Goal: Information Seeking & Learning: Check status

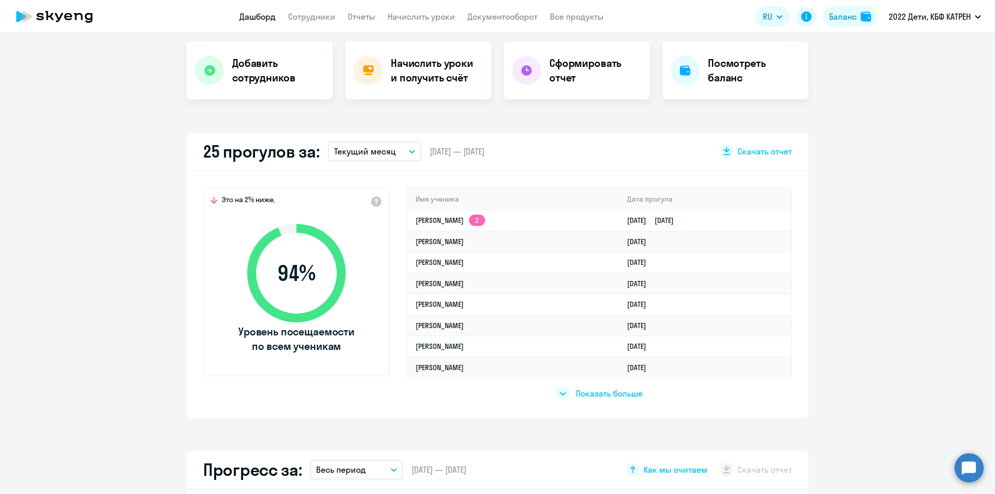
scroll to position [207, 0]
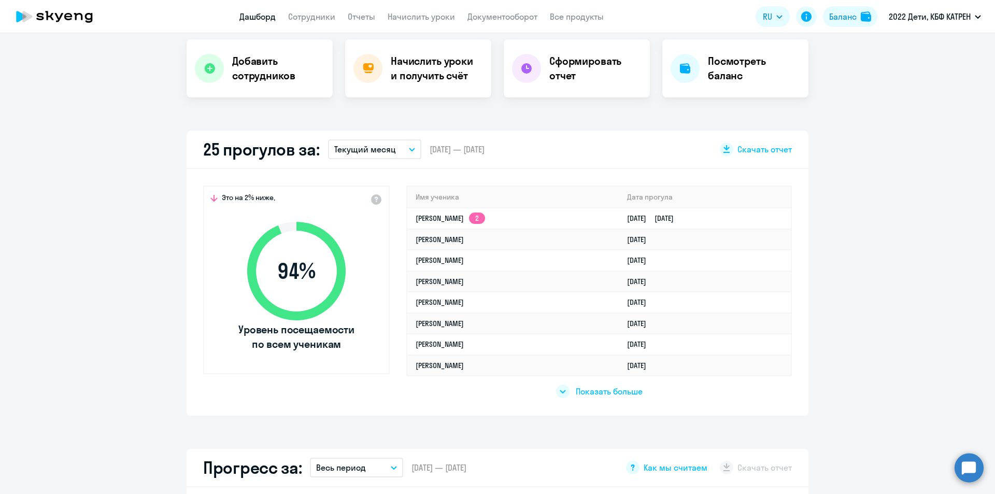
click at [605, 391] on span "Показать больше" at bounding box center [609, 391] width 67 height 11
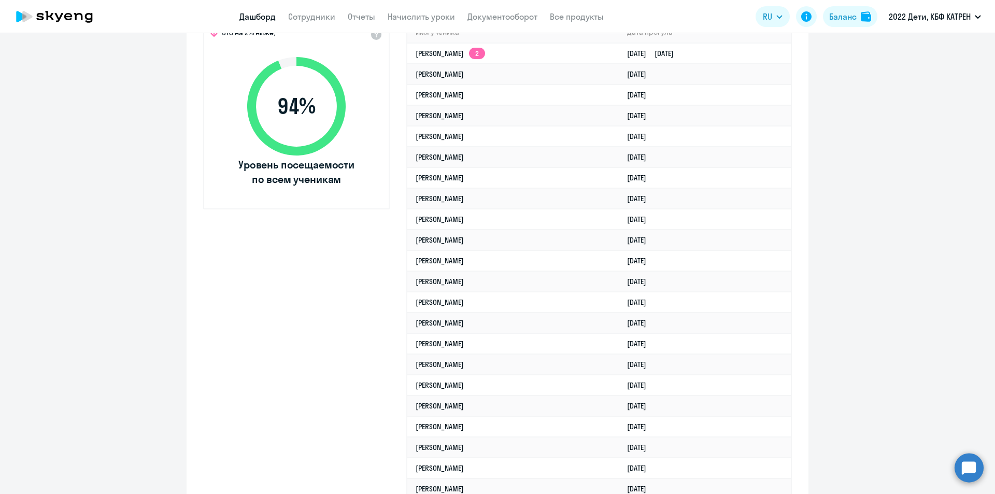
scroll to position [415, 0]
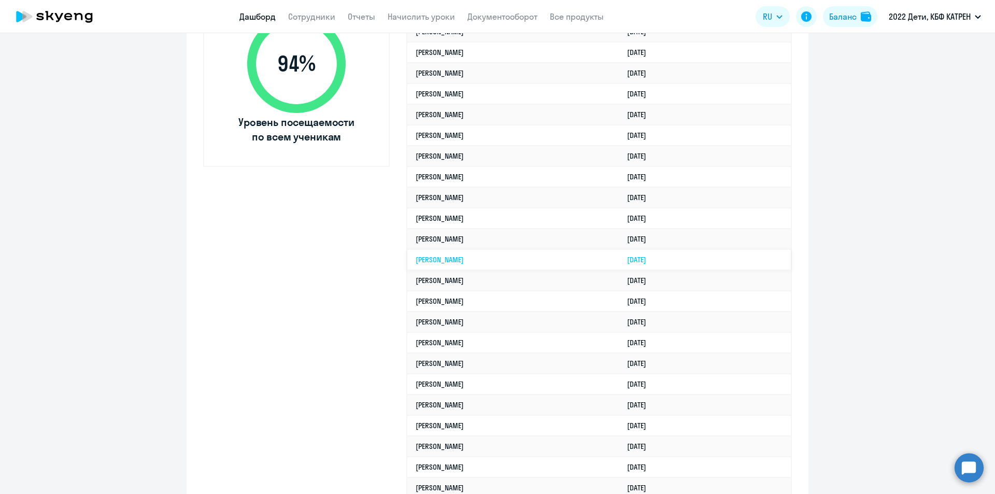
select select "30"
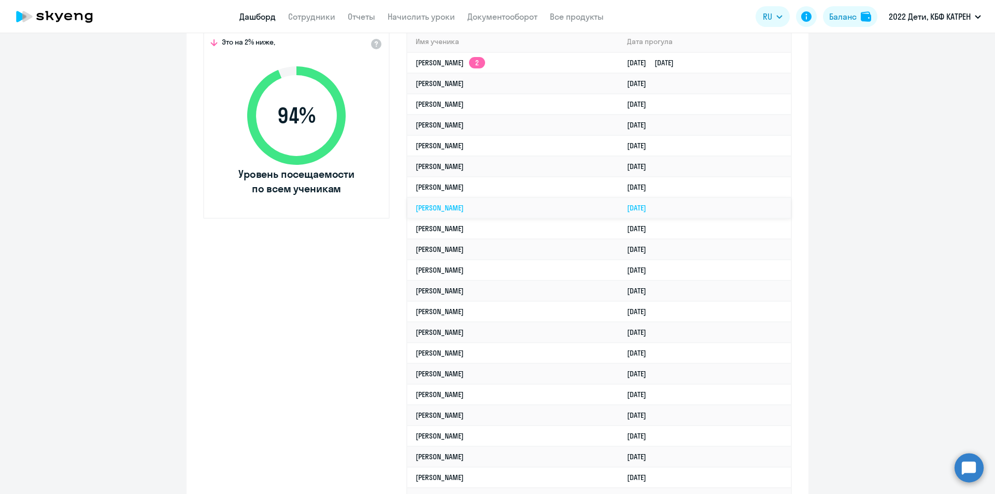
scroll to position [311, 0]
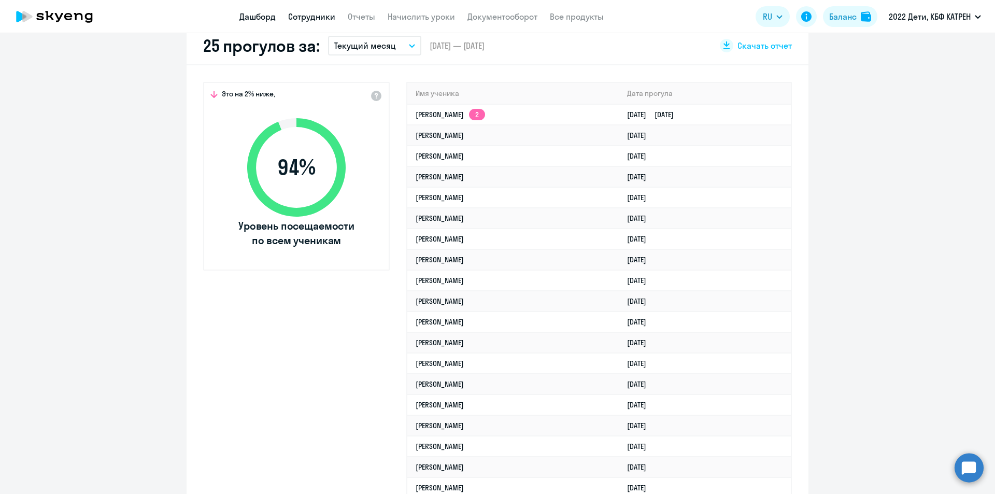
click at [317, 12] on link "Сотрудники" at bounding box center [311, 16] width 47 height 10
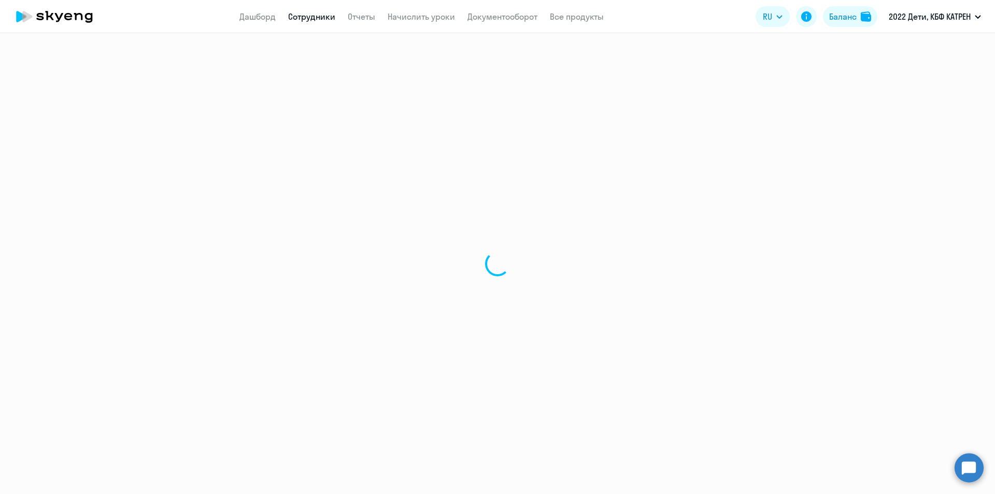
select select "30"
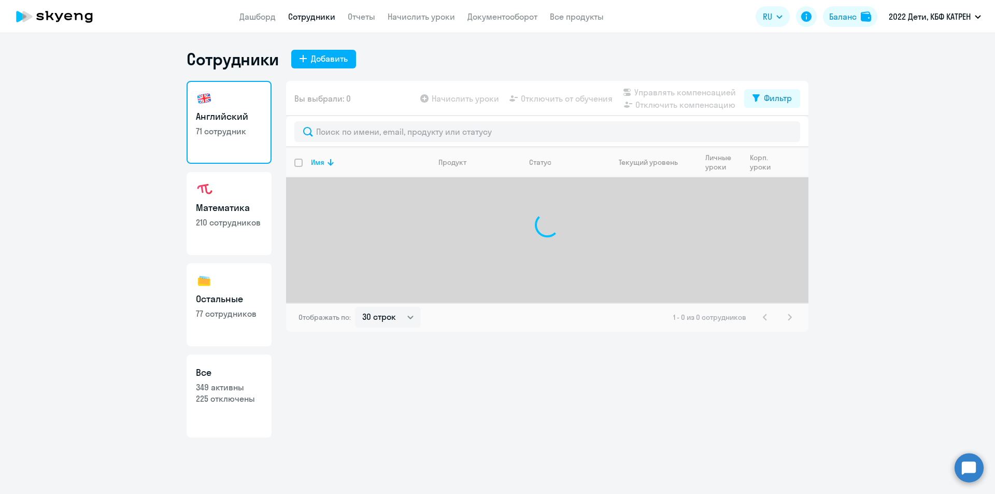
click at [230, 388] on p "349 активны" at bounding box center [229, 387] width 66 height 11
select select "30"
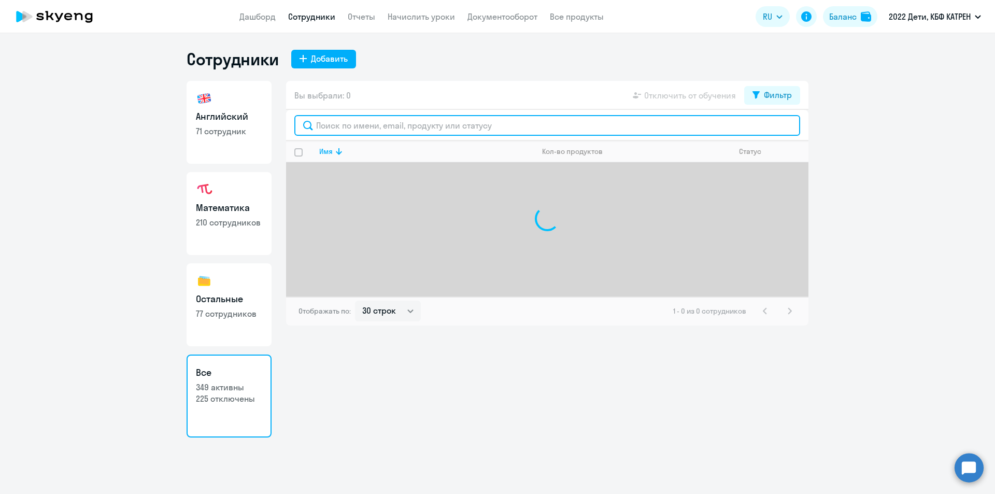
click at [402, 123] on input "text" at bounding box center [547, 125] width 506 height 21
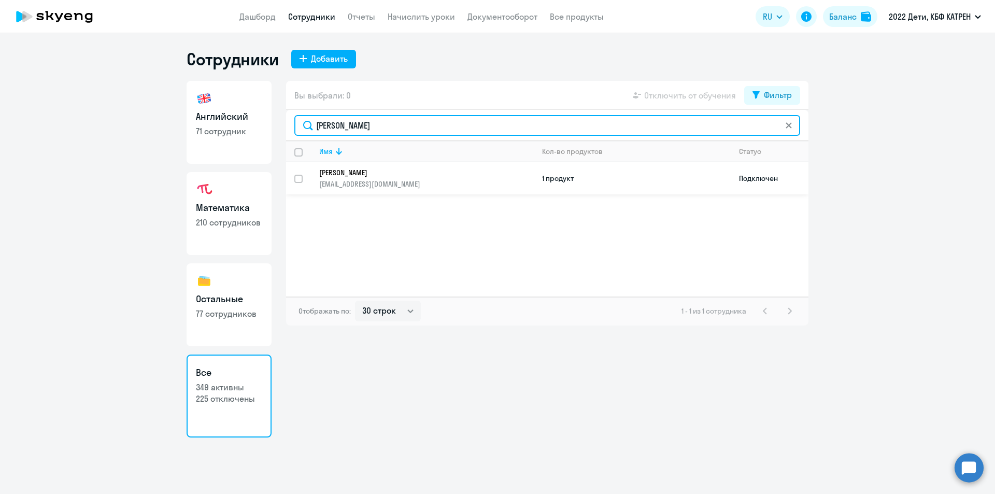
type input "[PERSON_NAME]"
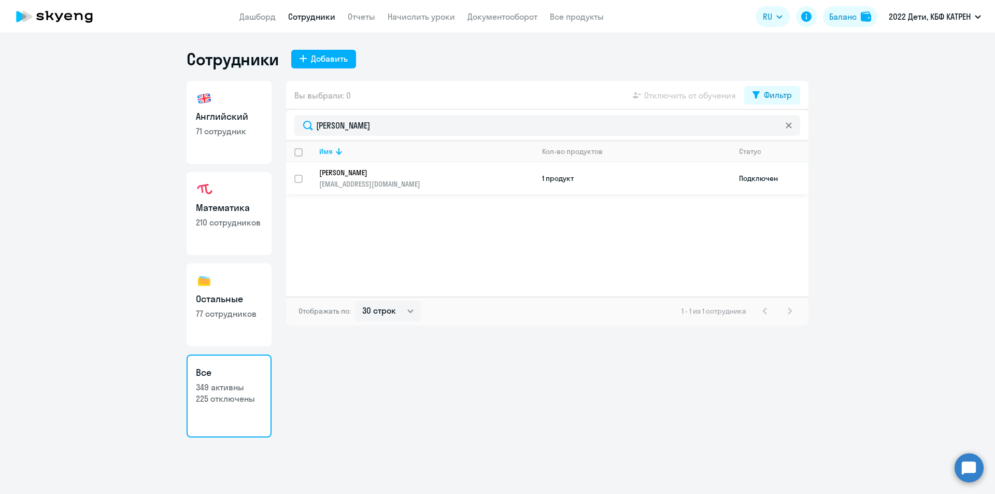
click at [395, 170] on p "[PERSON_NAME]" at bounding box center [419, 172] width 200 height 9
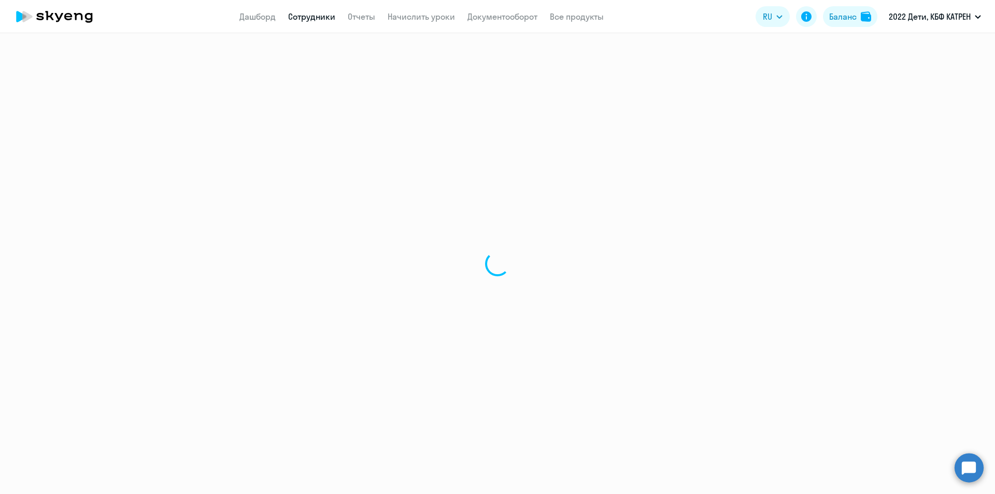
select select "english"
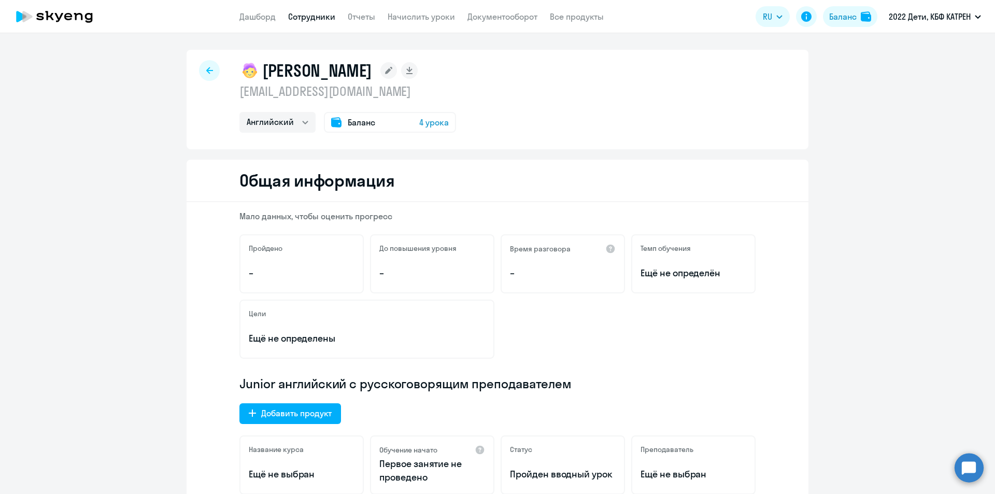
select select "30"
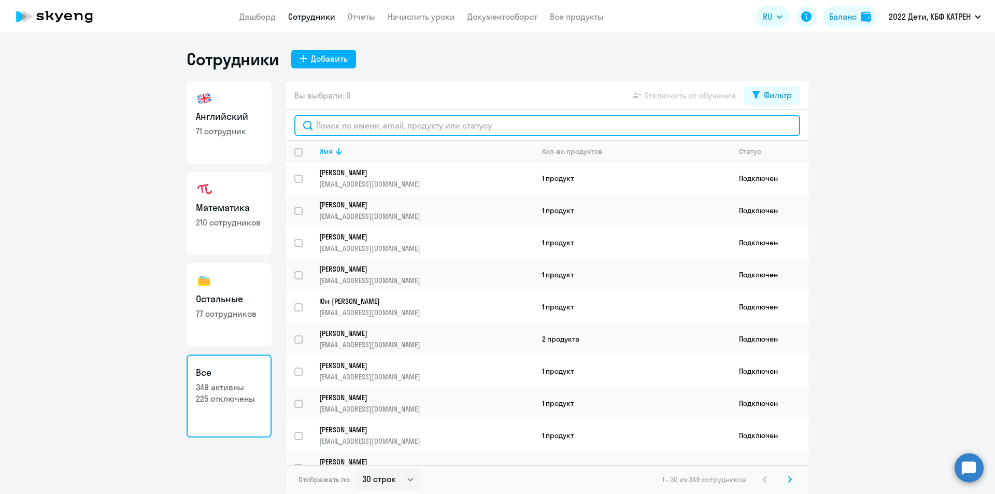
click at [367, 131] on input "text" at bounding box center [547, 125] width 506 height 21
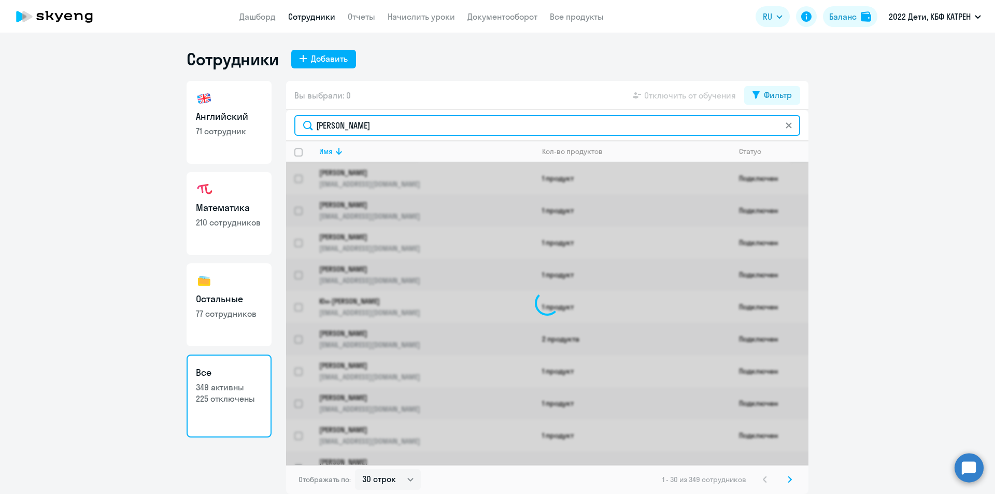
type input "[PERSON_NAME]"
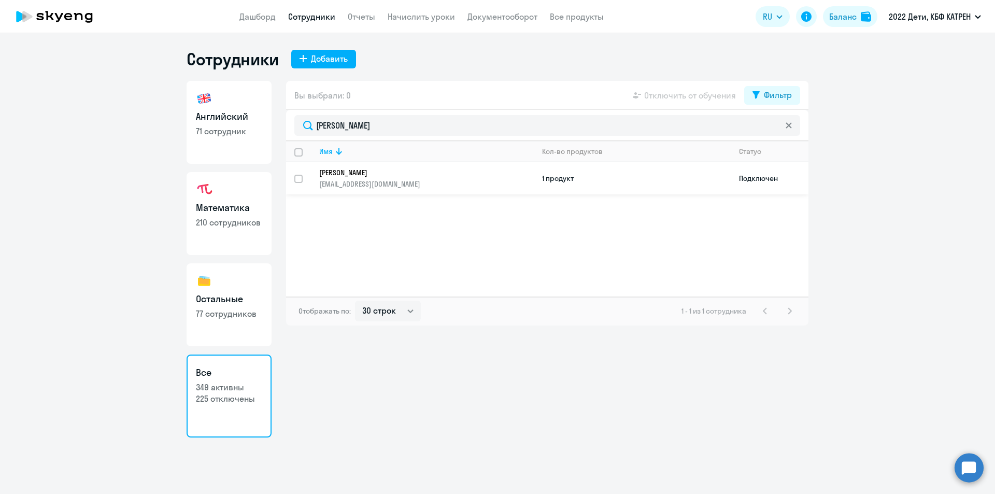
click at [363, 169] on p "[PERSON_NAME]" at bounding box center [419, 172] width 200 height 9
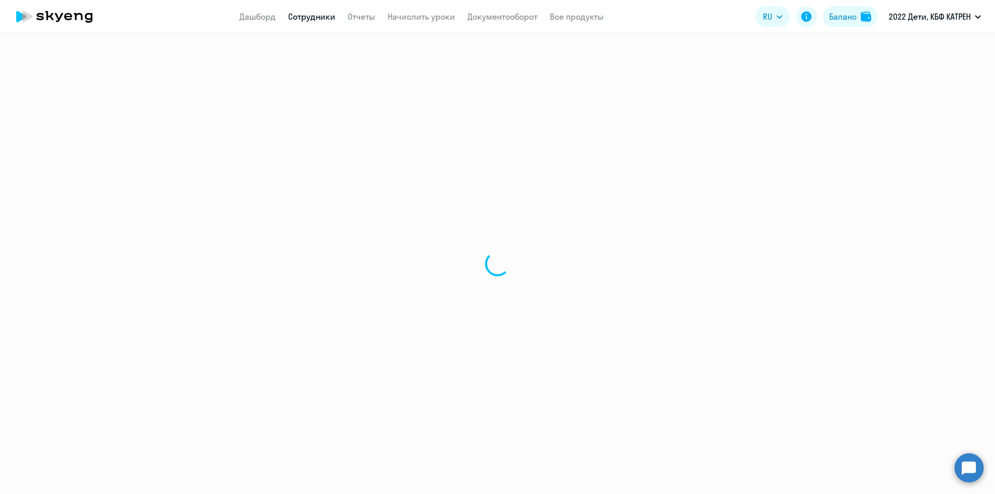
select select "math"
select select "30"
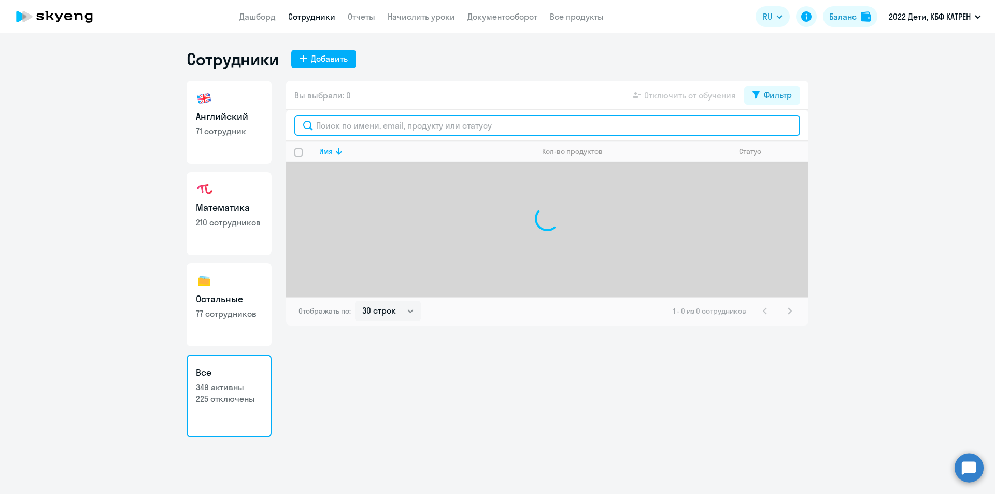
click at [341, 123] on input "text" at bounding box center [547, 125] width 506 height 21
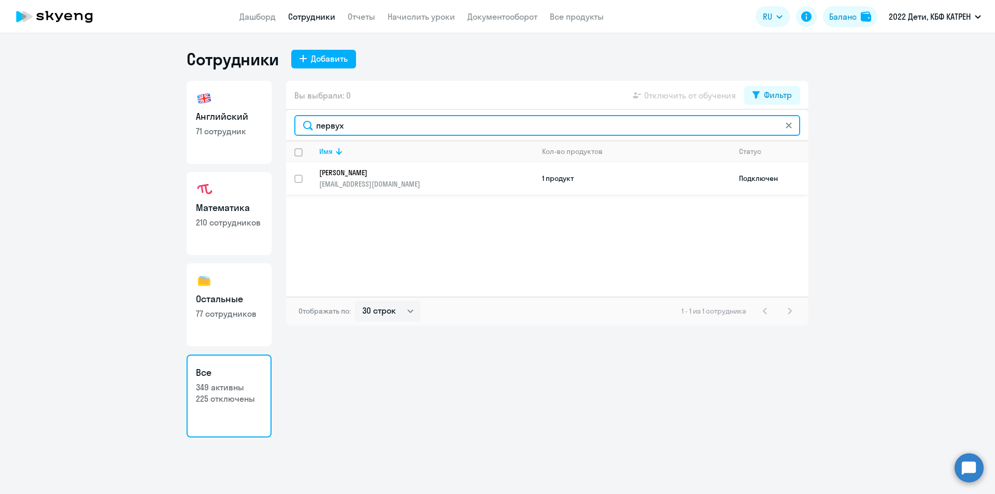
type input "первух"
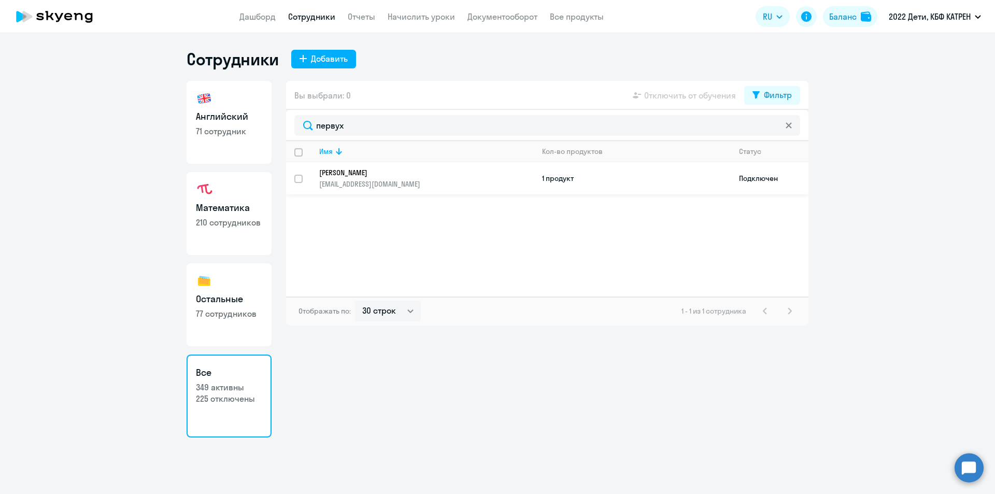
click at [370, 170] on p "[PERSON_NAME]" at bounding box center [419, 172] width 200 height 9
select select "math"
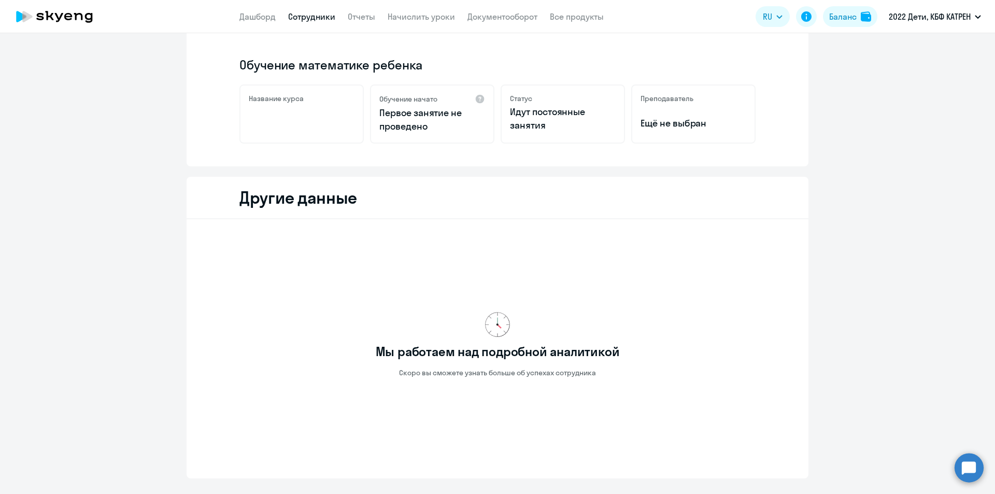
scroll to position [231, 0]
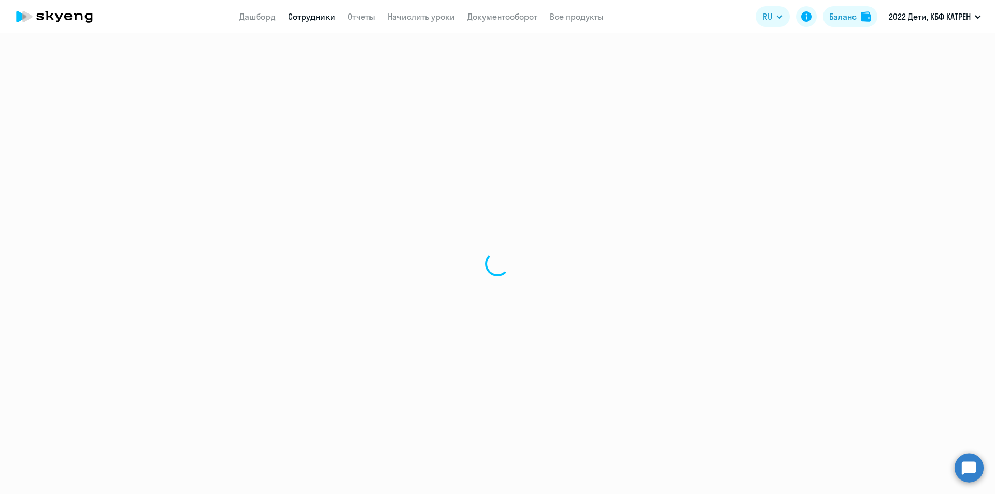
select select "30"
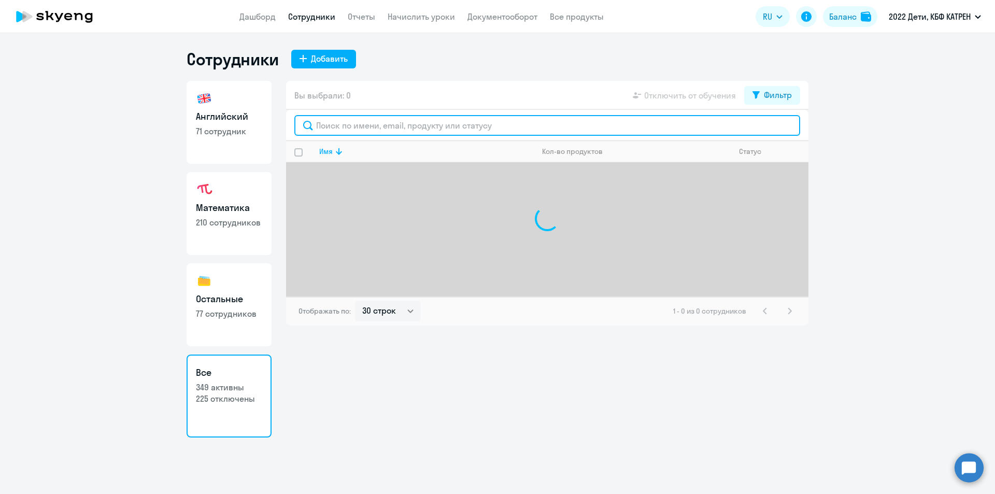
click at [353, 124] on input "text" at bounding box center [547, 125] width 506 height 21
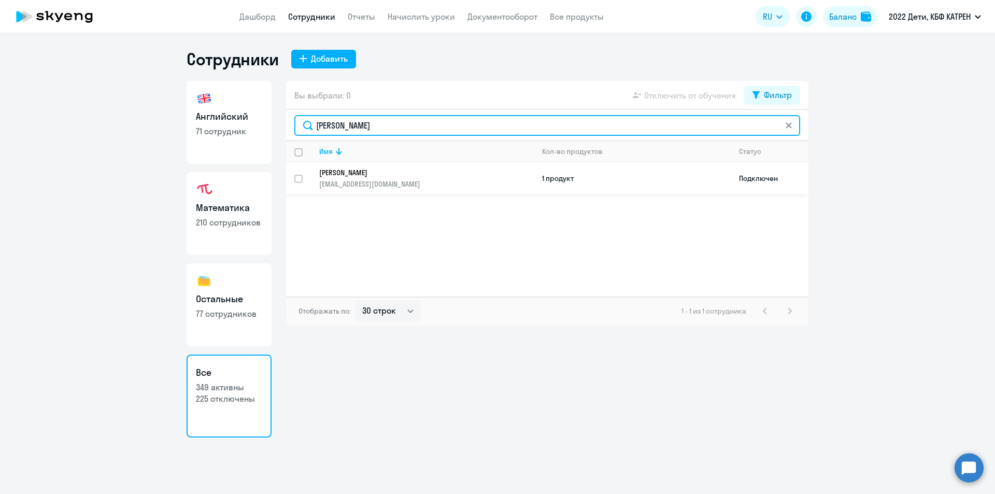
type input "[PERSON_NAME]"
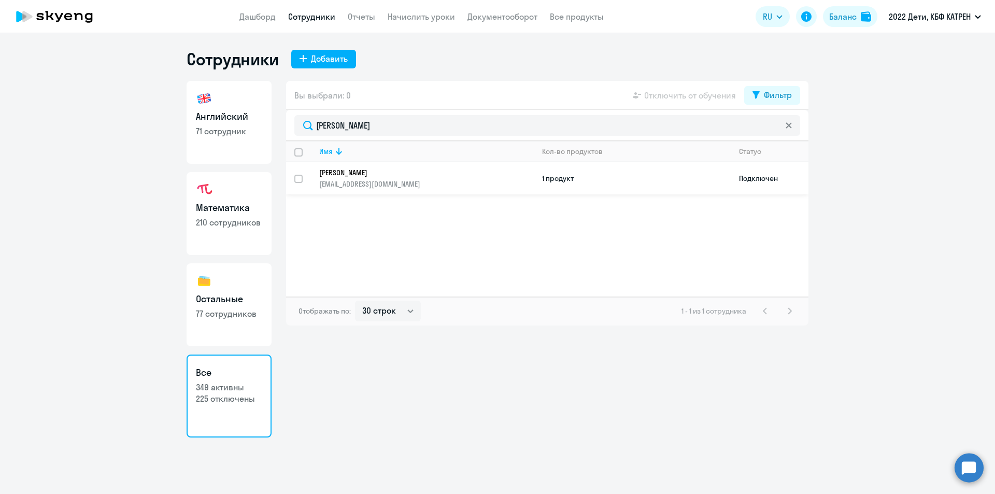
click at [372, 172] on p "[PERSON_NAME]" at bounding box center [419, 172] width 200 height 9
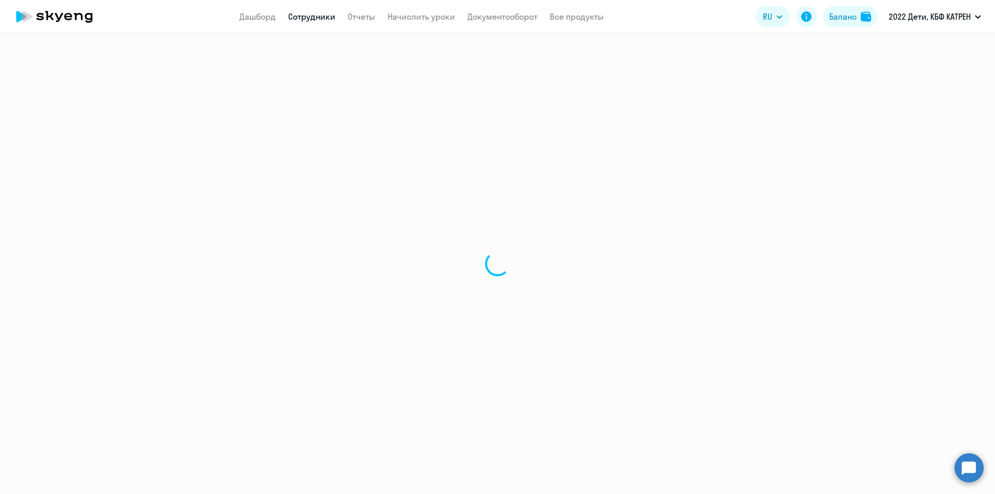
select select "math"
select select "30"
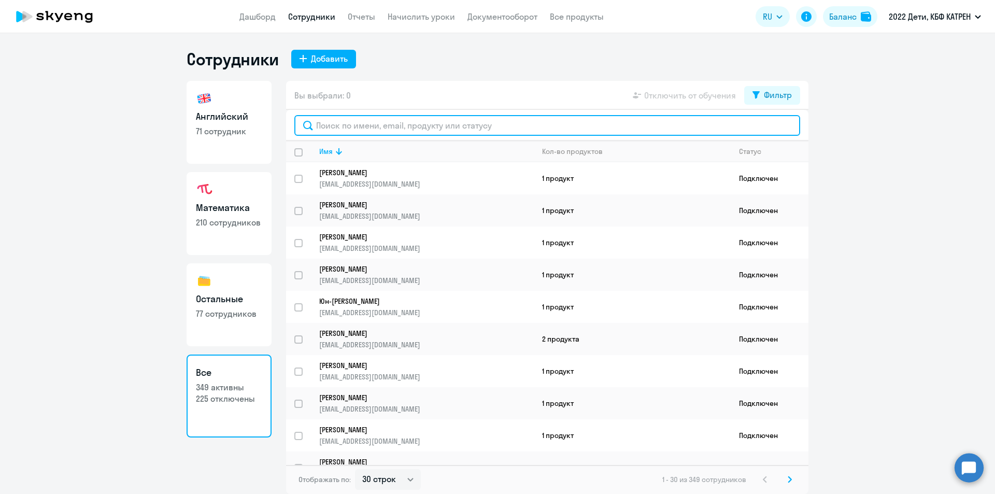
click at [348, 121] on input "text" at bounding box center [547, 125] width 506 height 21
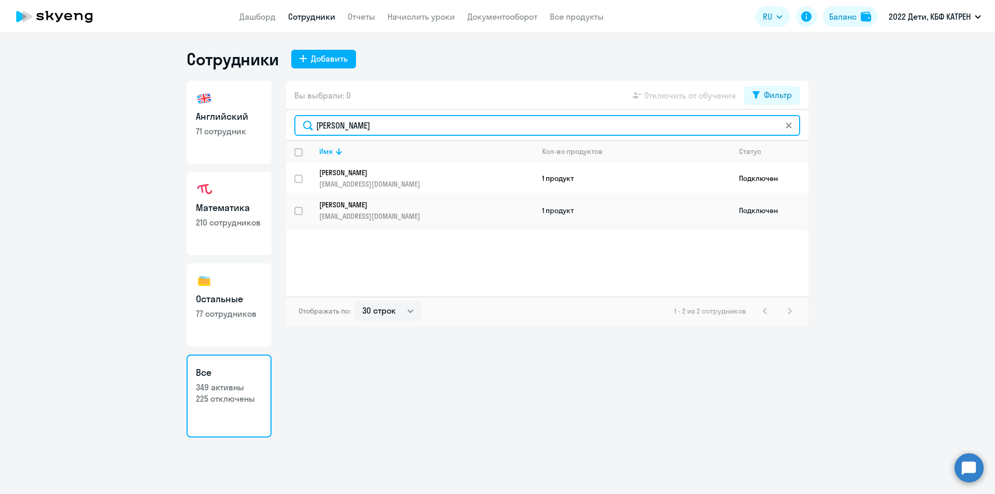
type input "[PERSON_NAME]"
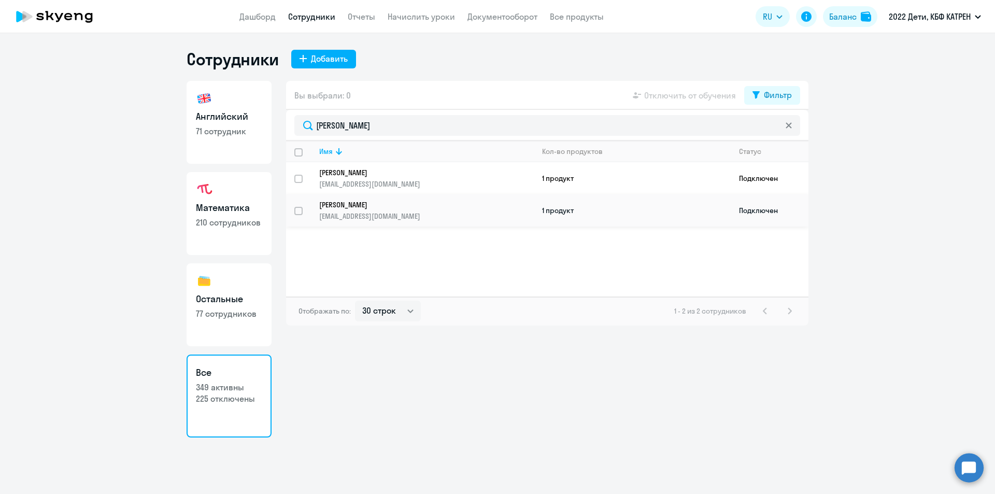
click at [370, 209] on link "[PERSON_NAME] [EMAIL_ADDRESS][DOMAIN_NAME]" at bounding box center [426, 210] width 214 height 21
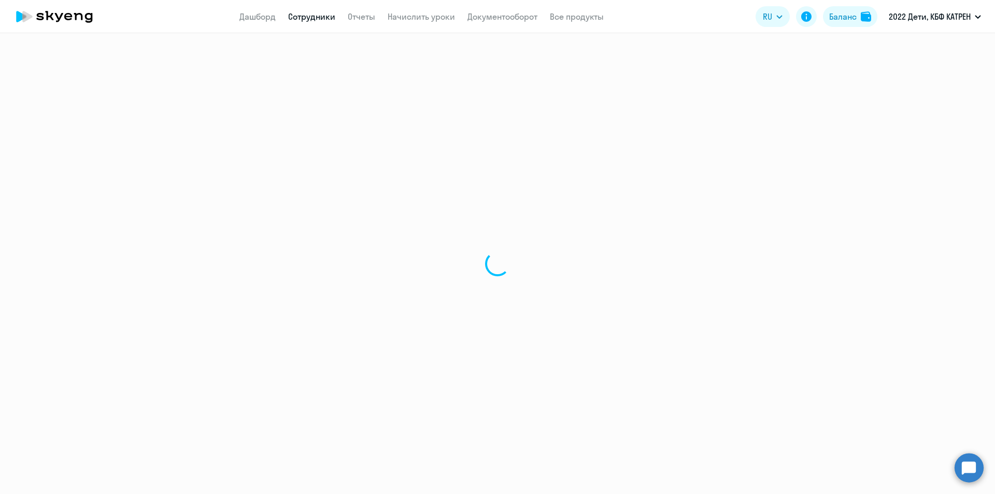
select select "others"
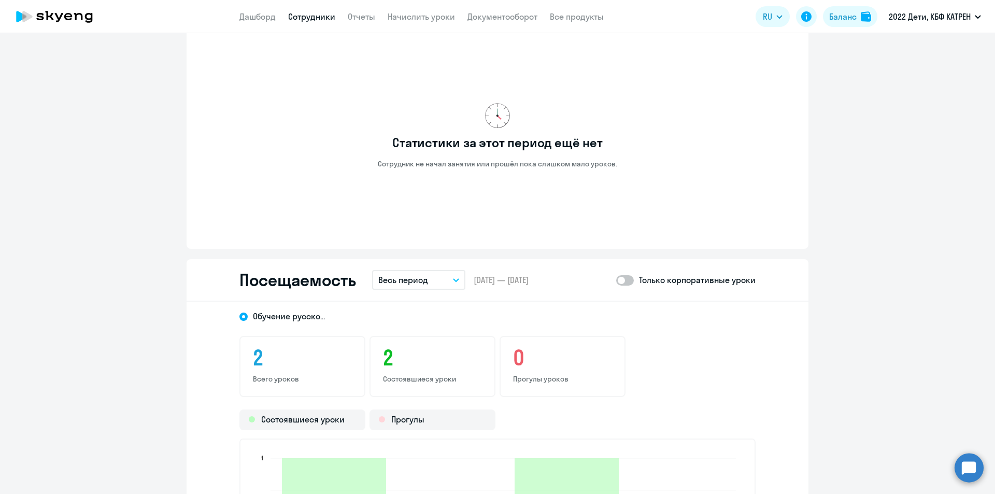
scroll to position [467, 0]
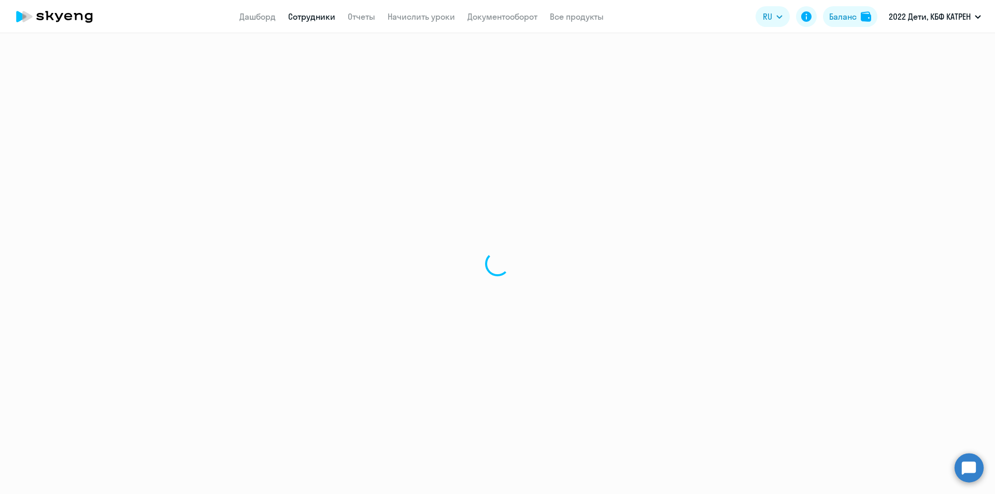
select select "30"
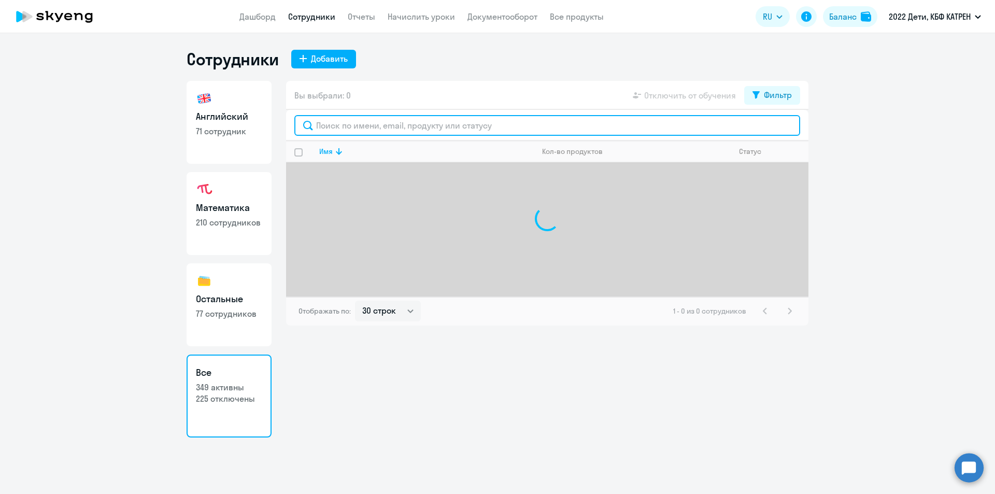
click at [378, 123] on input "text" at bounding box center [547, 125] width 506 height 21
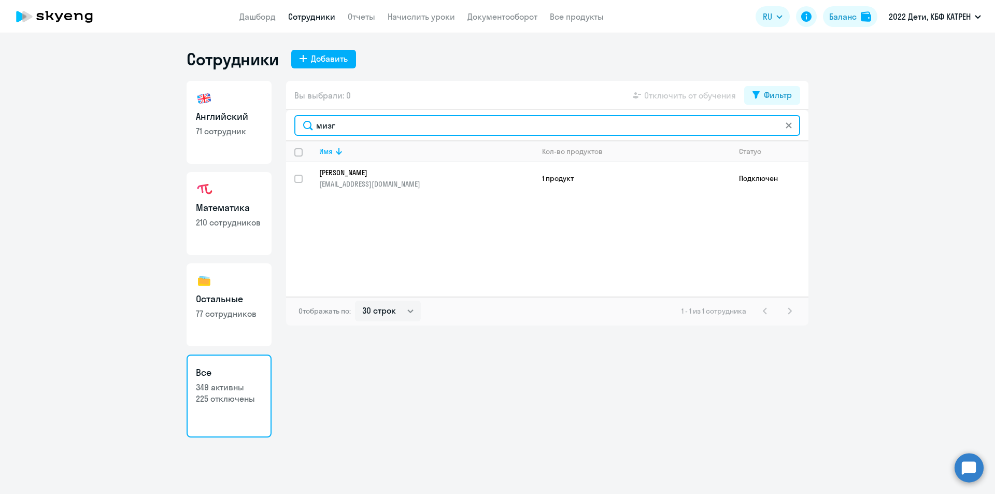
type input "мизг"
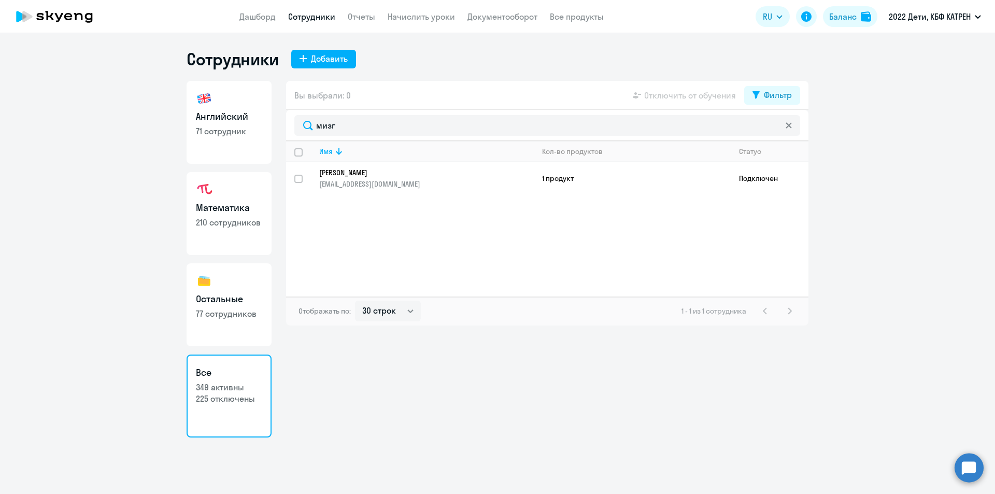
click at [381, 175] on p "[PERSON_NAME]" at bounding box center [419, 172] width 200 height 9
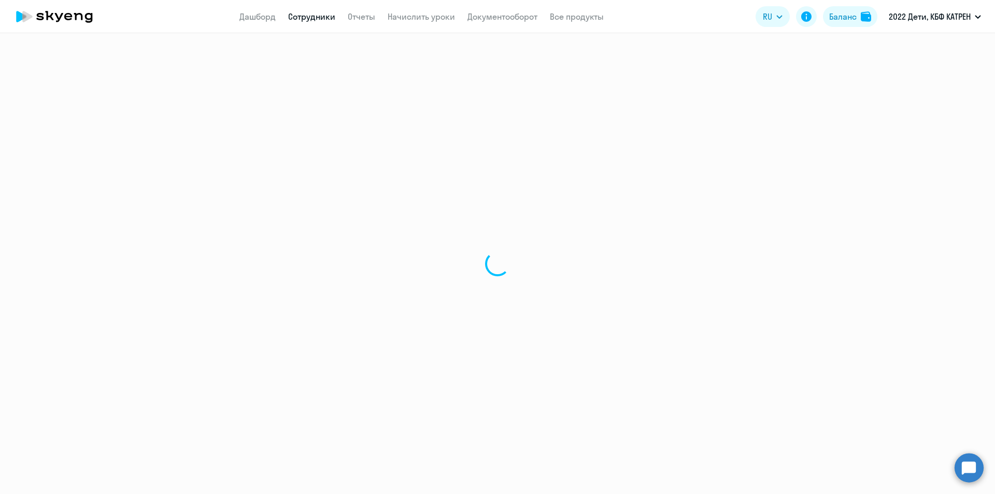
select select "math"
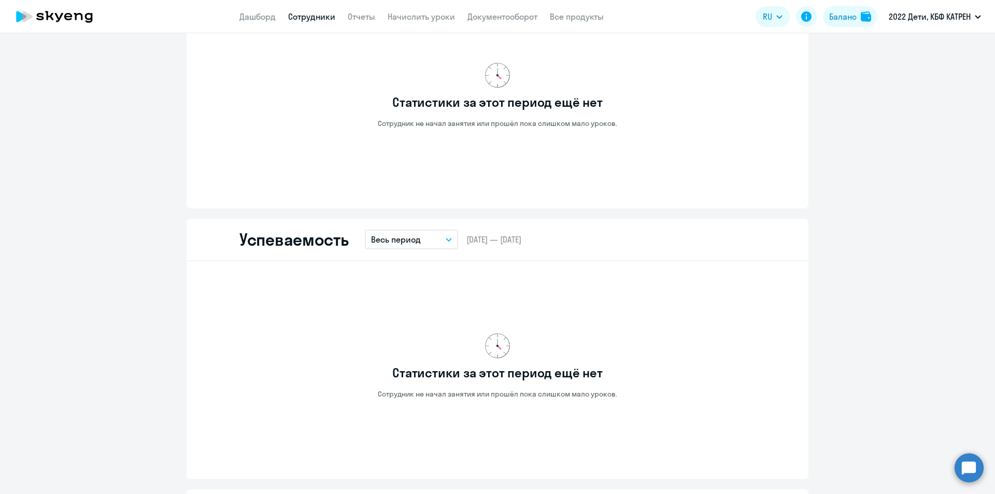
scroll to position [726, 0]
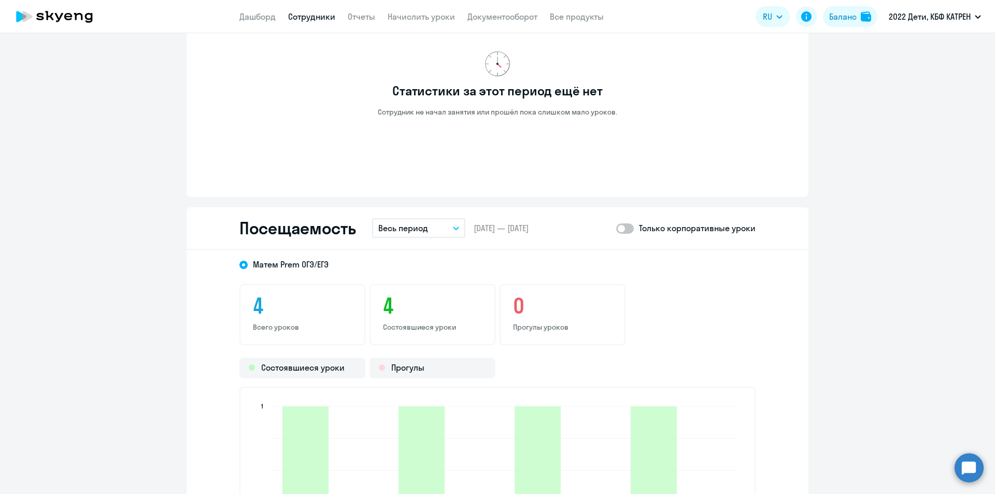
click at [289, 64] on div "Статистики за этот период ещё нет Сотрудник не начал занятия или прошёл пока сл…" at bounding box center [498, 84] width 516 height 193
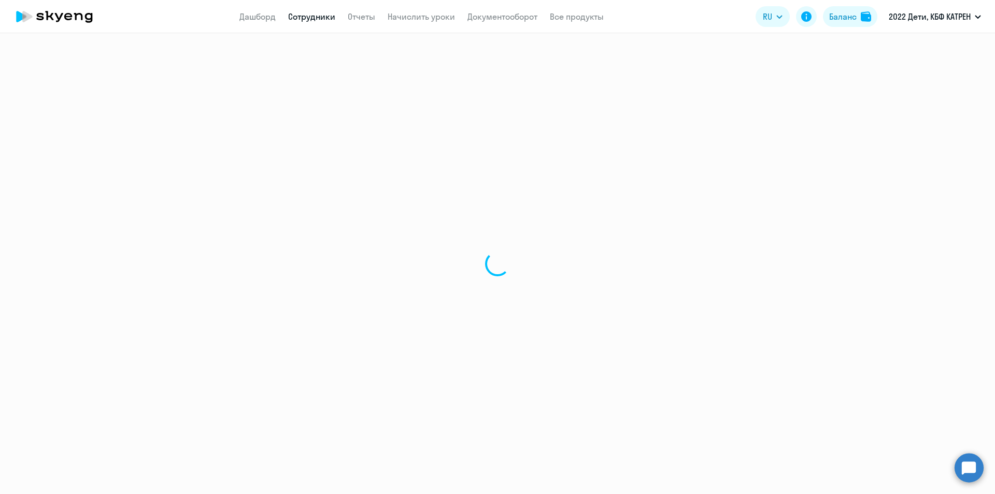
select select "30"
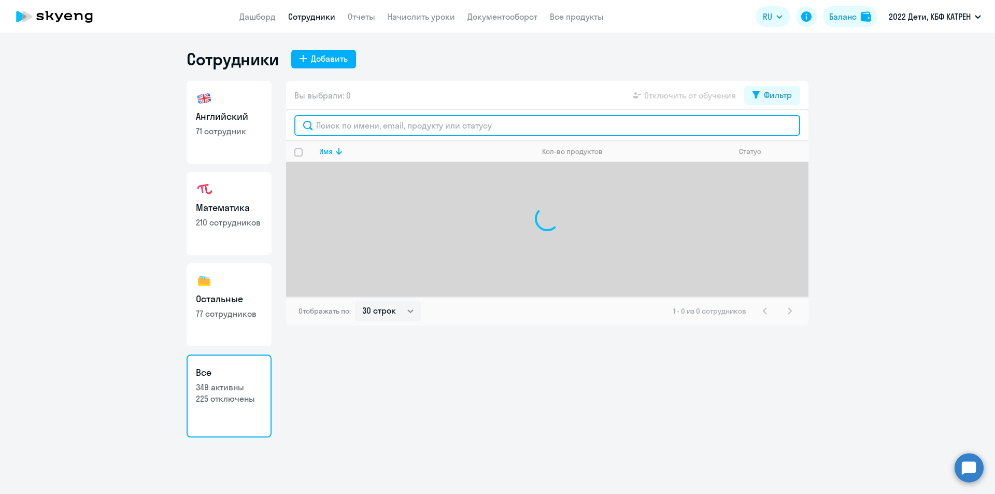
click at [350, 121] on input "text" at bounding box center [547, 125] width 506 height 21
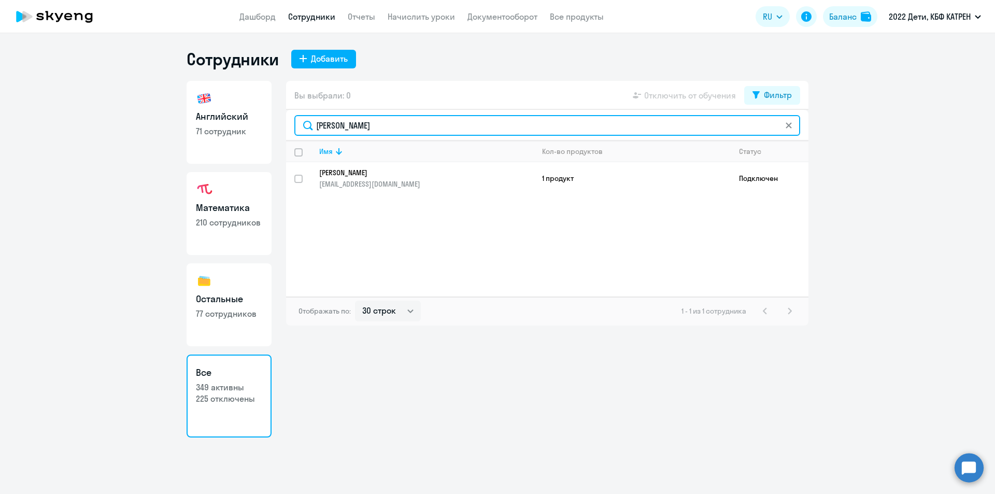
type input "[PERSON_NAME]"
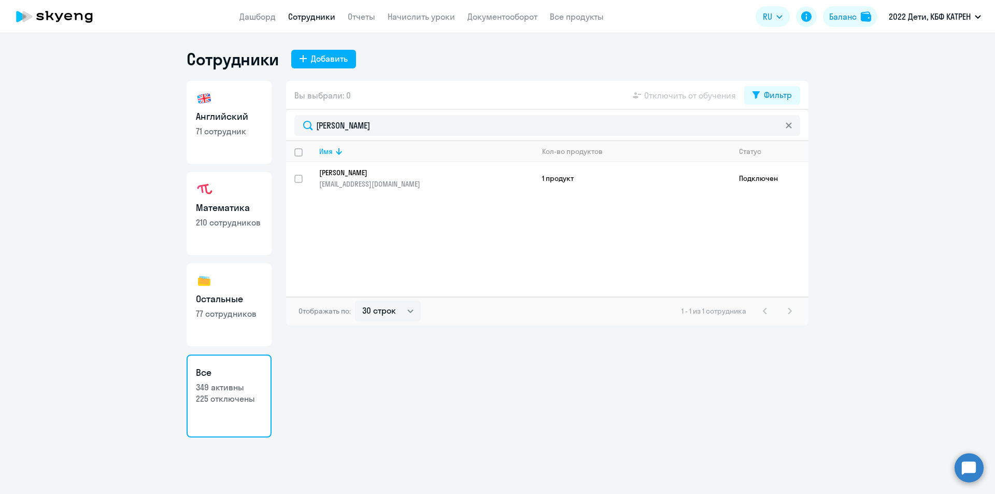
click at [370, 175] on p "[PERSON_NAME]" at bounding box center [419, 172] width 200 height 9
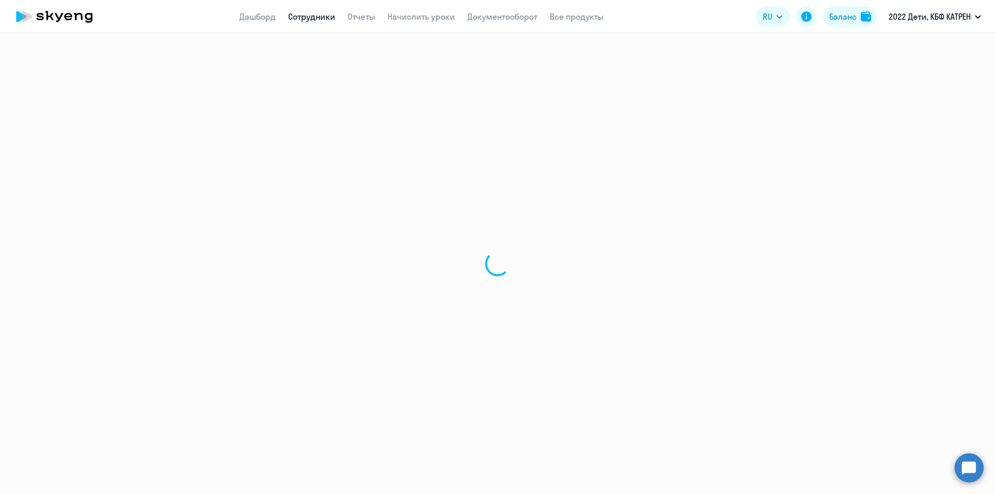
select select "math"
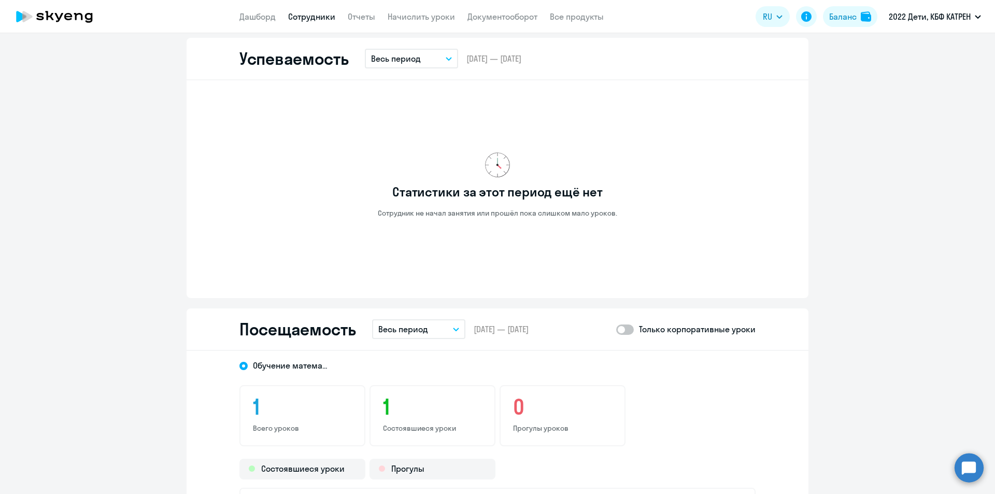
scroll to position [830, 0]
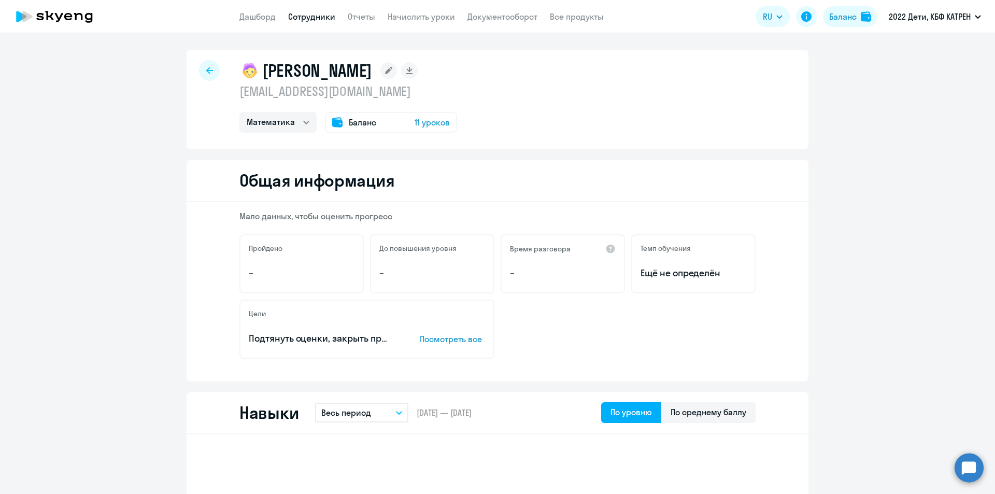
select select "30"
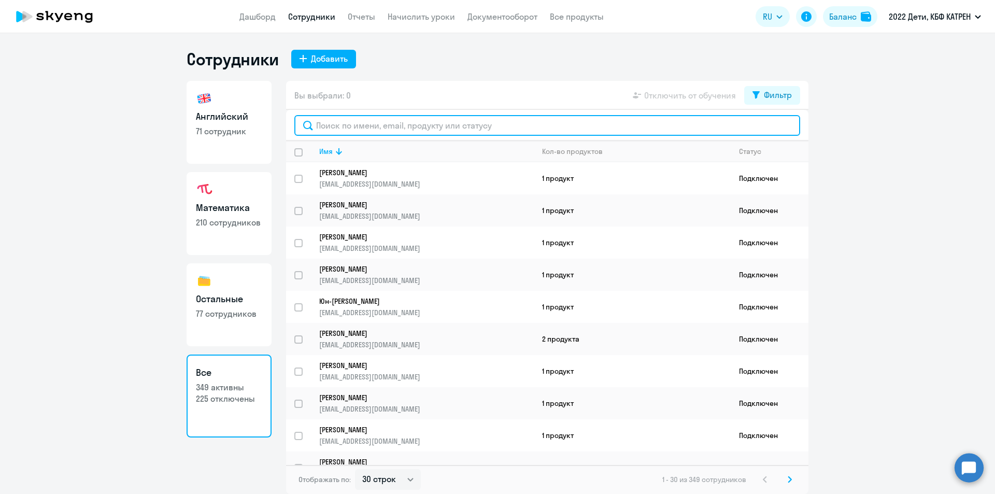
click at [350, 129] on input "text" at bounding box center [547, 125] width 506 height 21
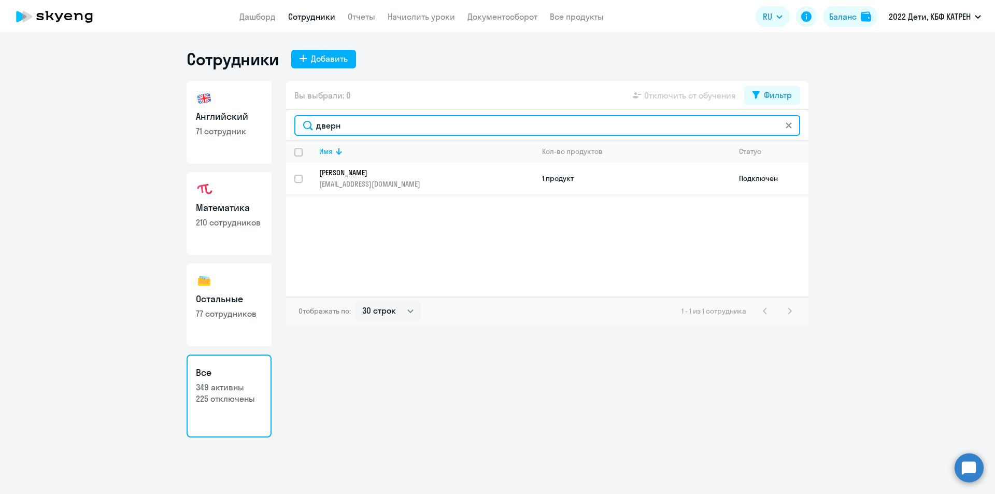
type input "дверн"
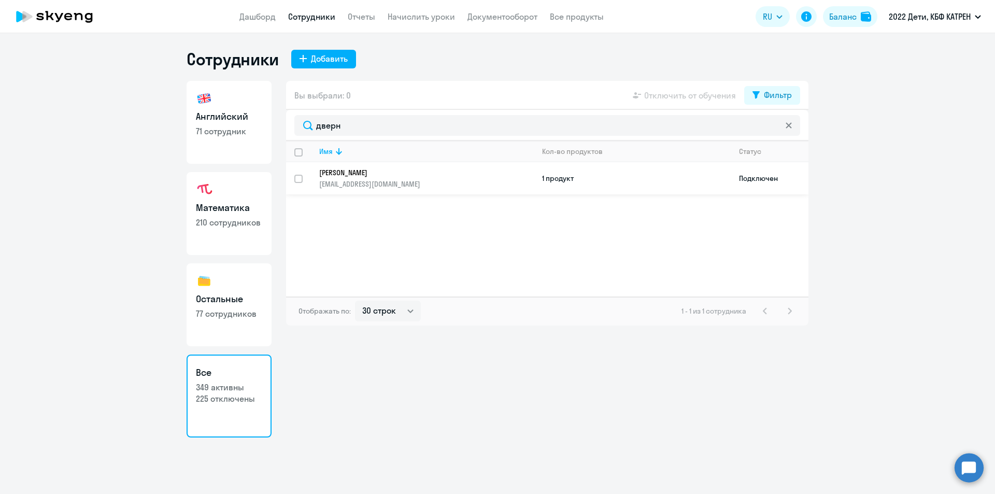
click at [376, 172] on p "[PERSON_NAME]" at bounding box center [419, 172] width 200 height 9
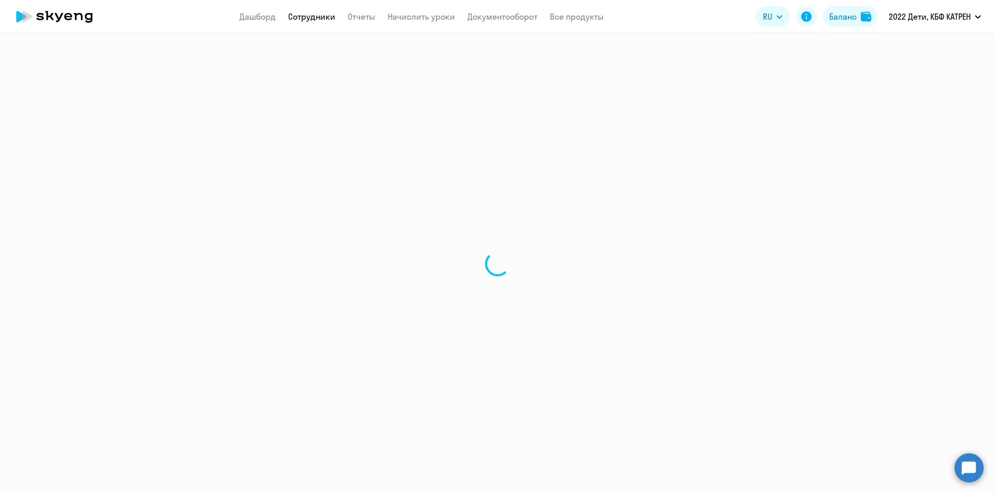
select select "english"
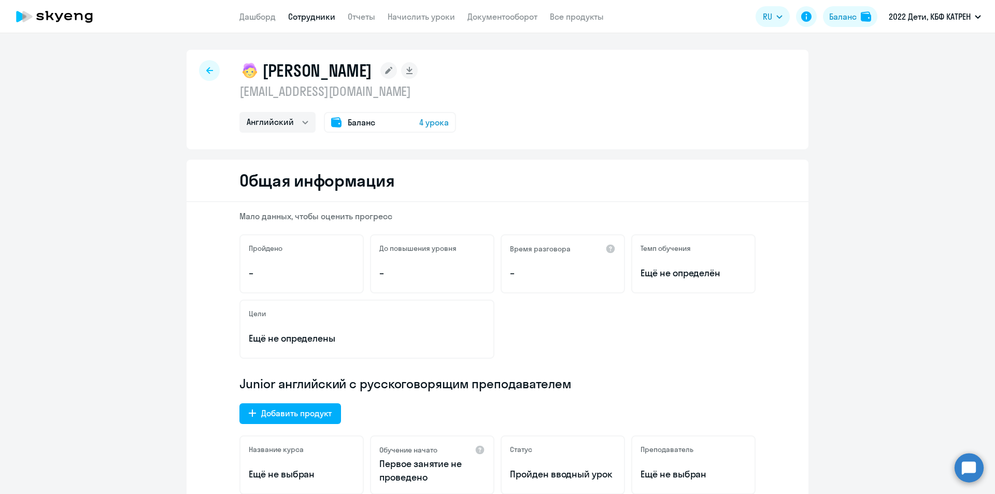
scroll to position [207, 0]
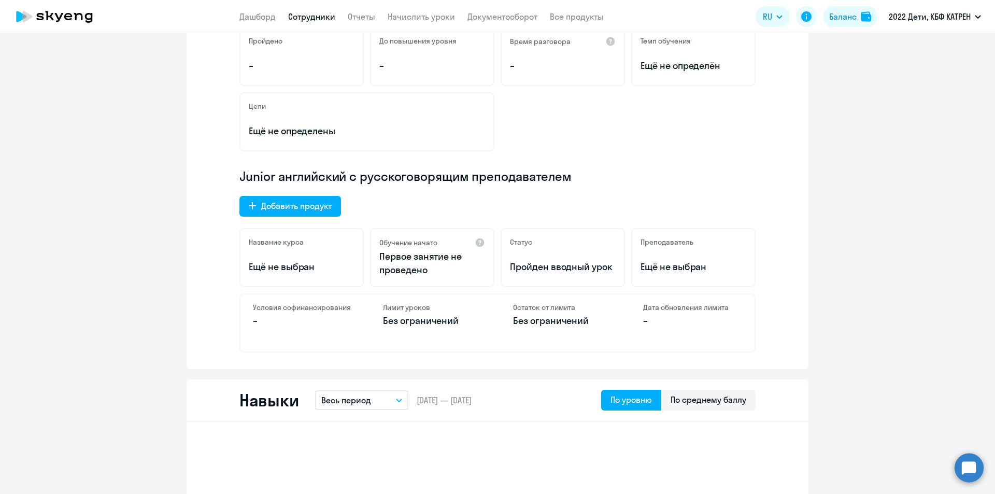
select select "30"
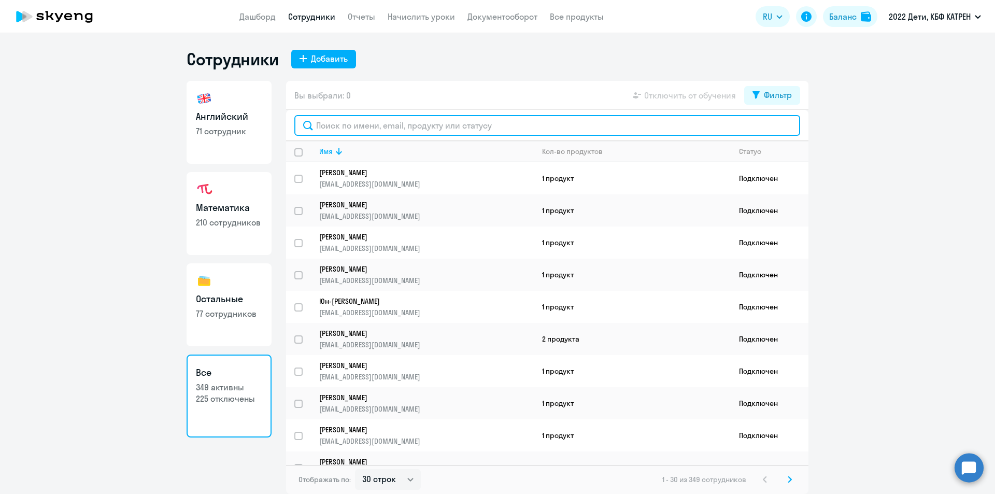
click at [370, 125] on input "text" at bounding box center [547, 125] width 506 height 21
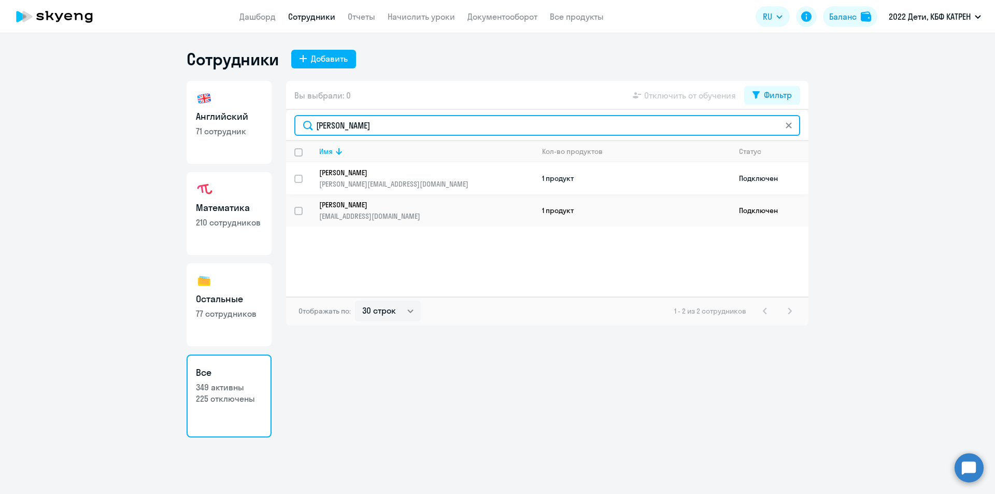
type input "[PERSON_NAME]"
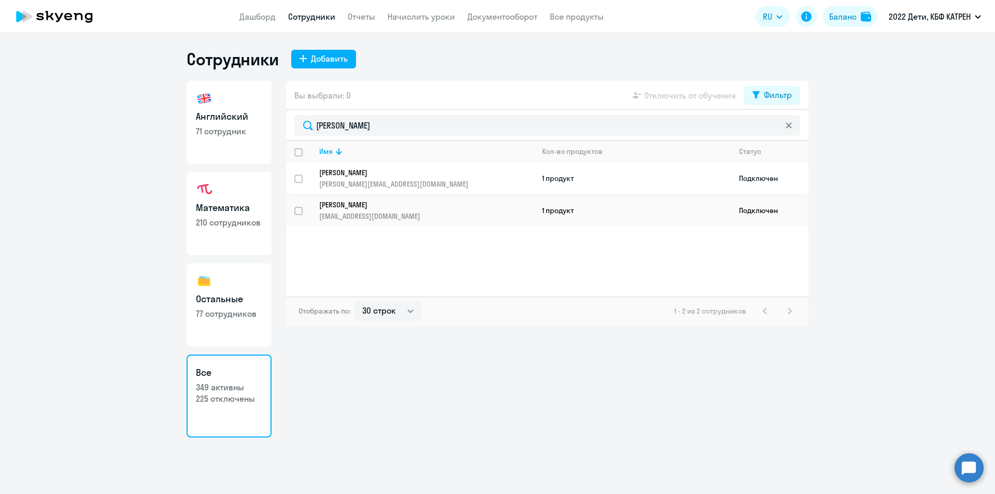
click at [376, 172] on p "[PERSON_NAME]" at bounding box center [419, 172] width 200 height 9
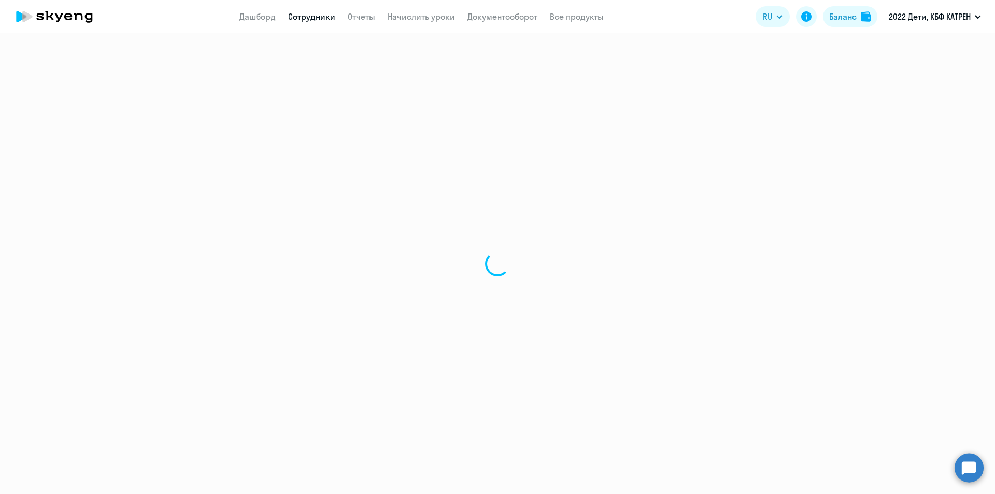
select select "others"
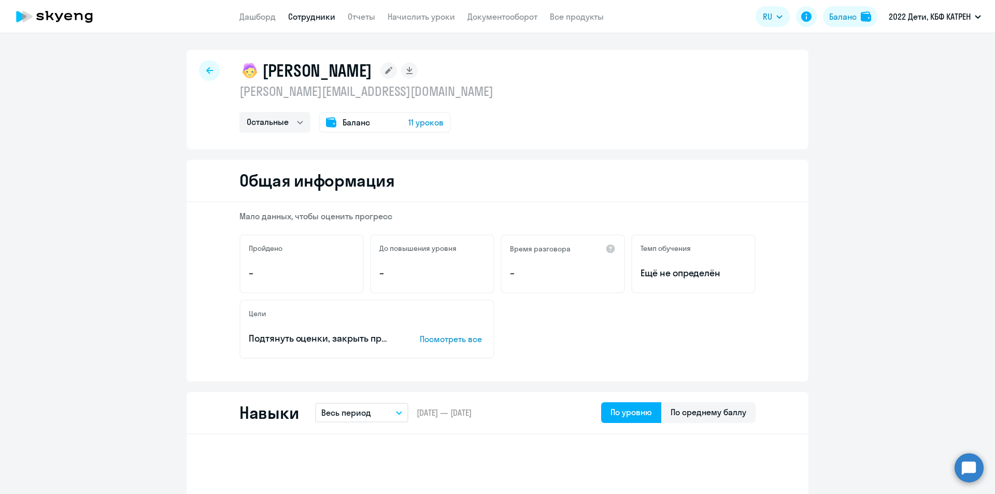
select select "30"
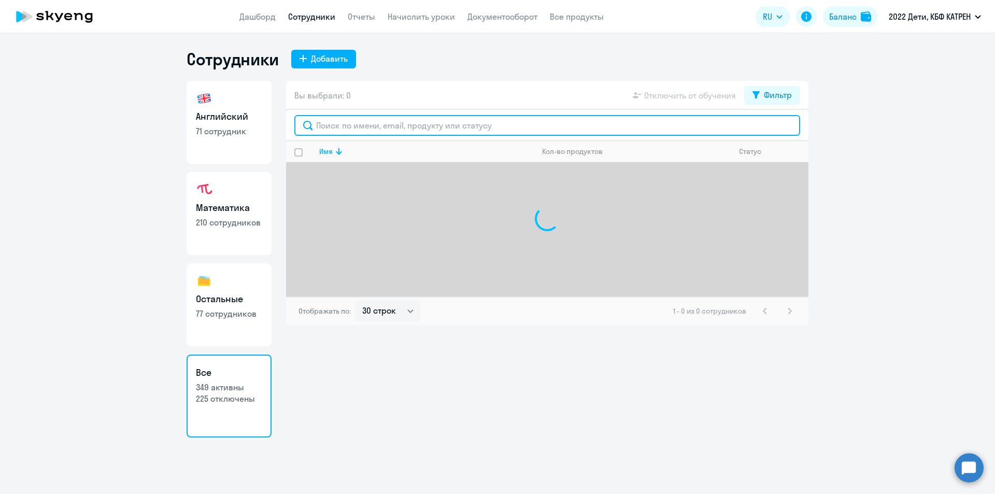
click at [345, 123] on input "text" at bounding box center [547, 125] width 506 height 21
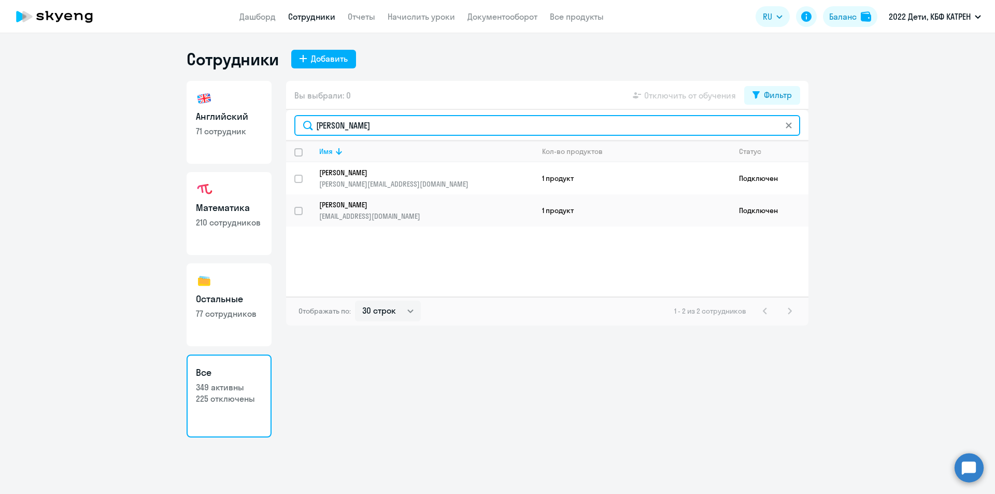
type input "[PERSON_NAME]"
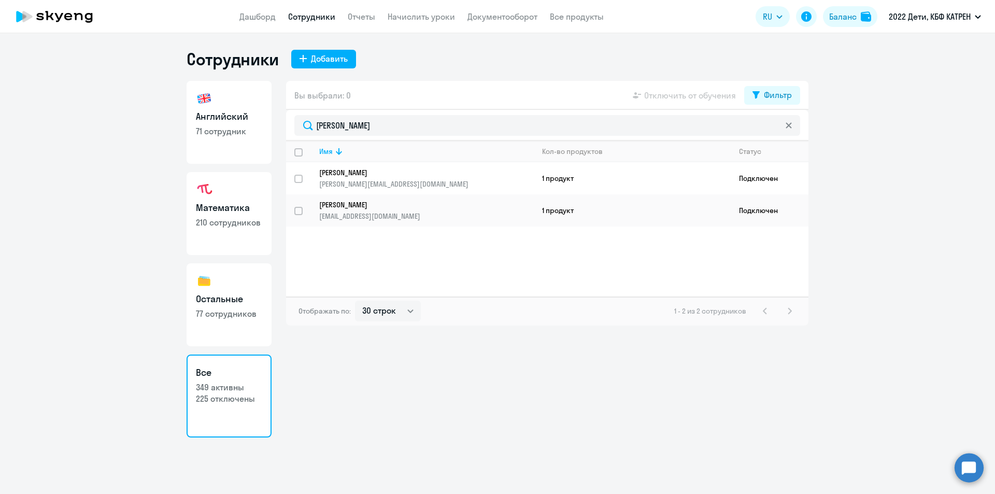
click at [368, 200] on p "[PERSON_NAME]" at bounding box center [419, 204] width 200 height 9
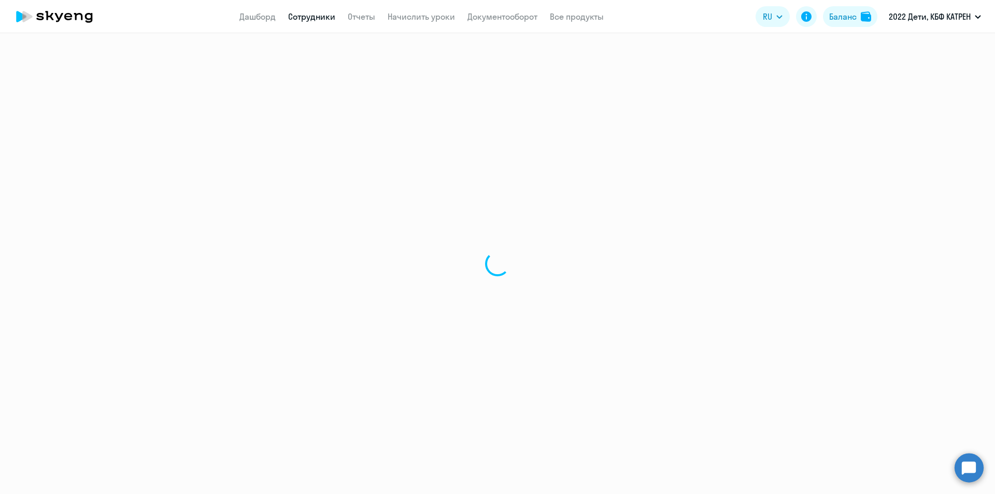
select select "math"
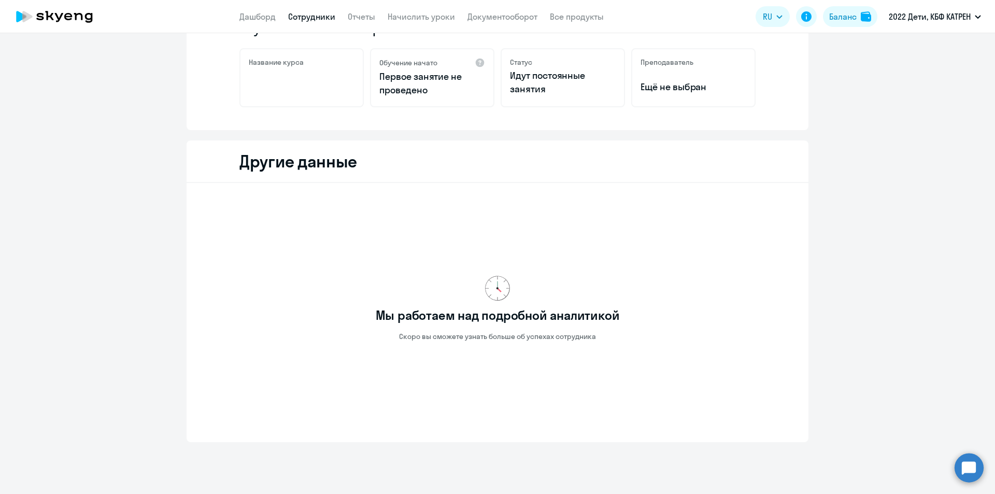
scroll to position [207, 0]
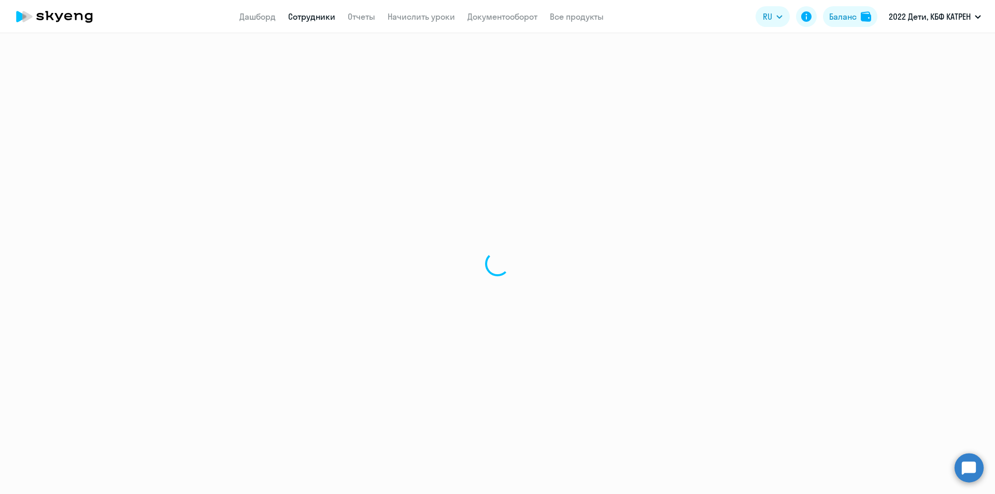
select select "30"
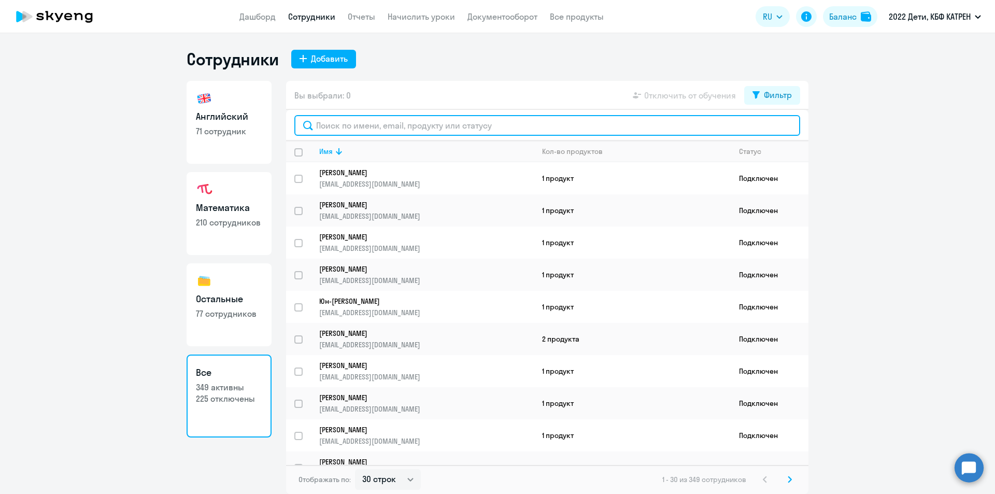
click at [384, 128] on input "text" at bounding box center [547, 125] width 506 height 21
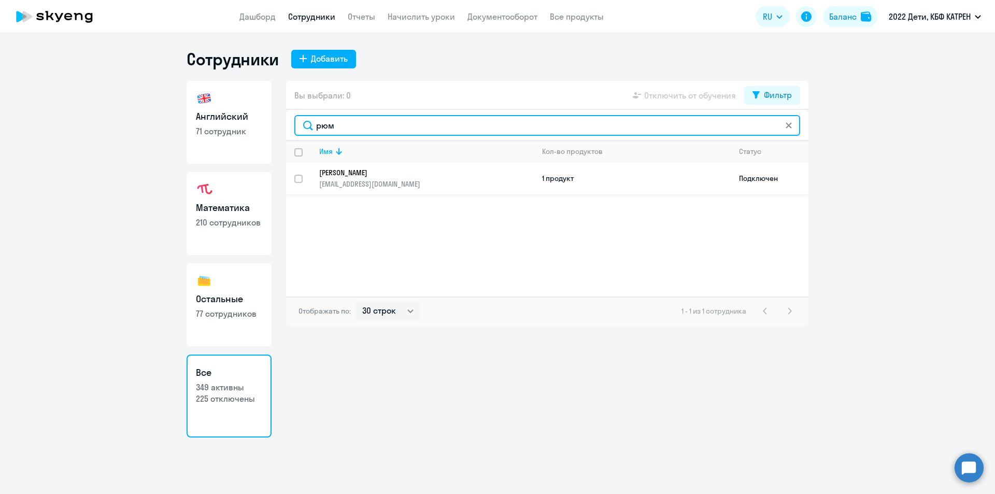
type input "рюм"
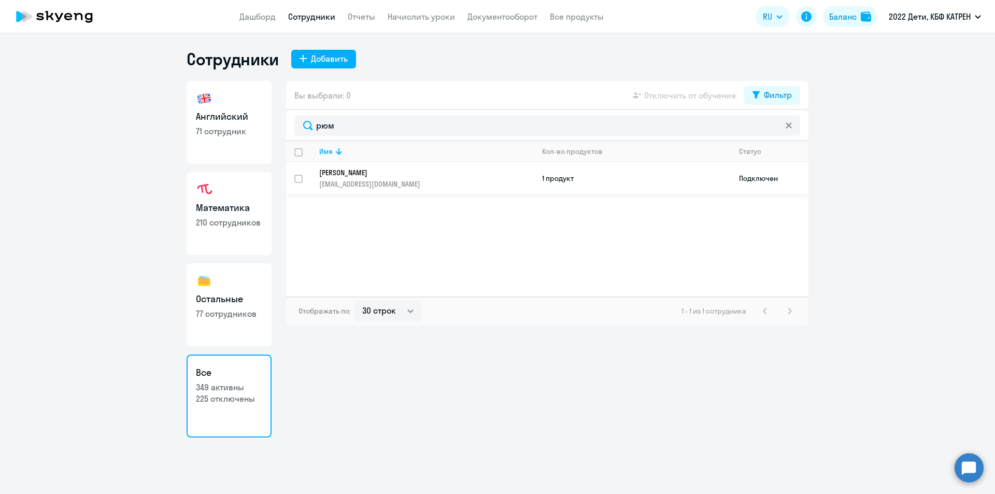
click at [368, 168] on p "[PERSON_NAME]" at bounding box center [419, 172] width 200 height 9
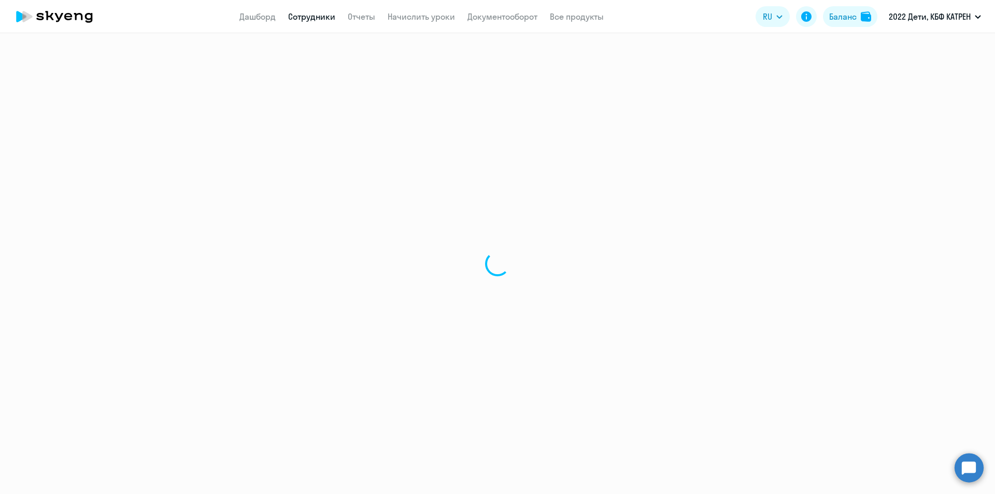
select select "math"
select select "30"
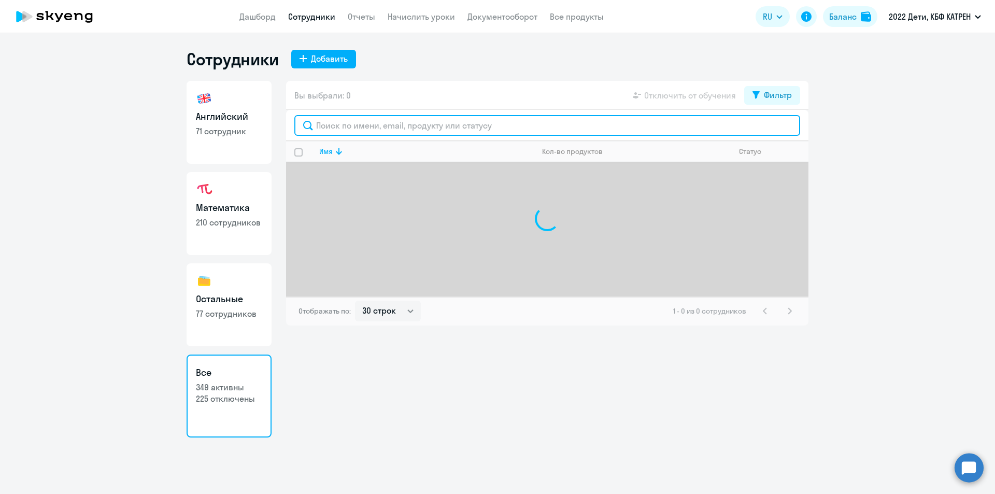
click at [361, 126] on input "text" at bounding box center [547, 125] width 506 height 21
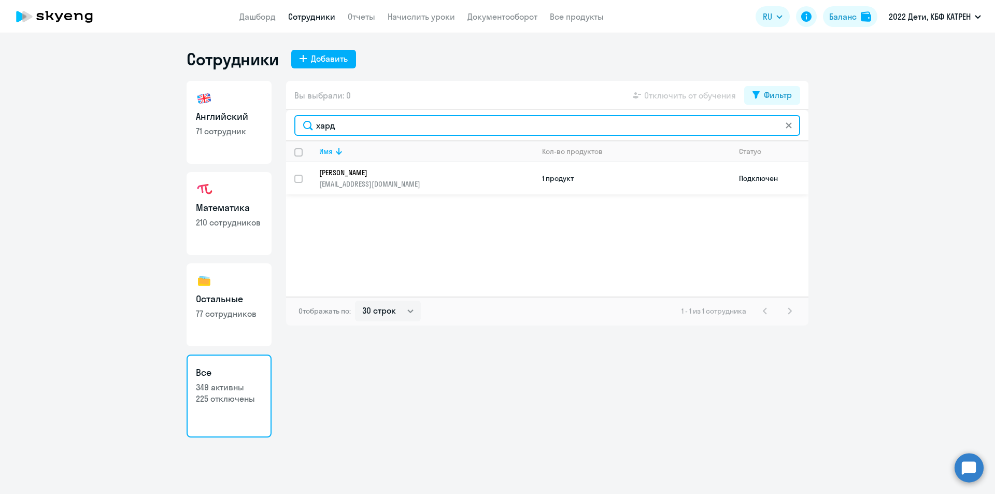
type input "хард"
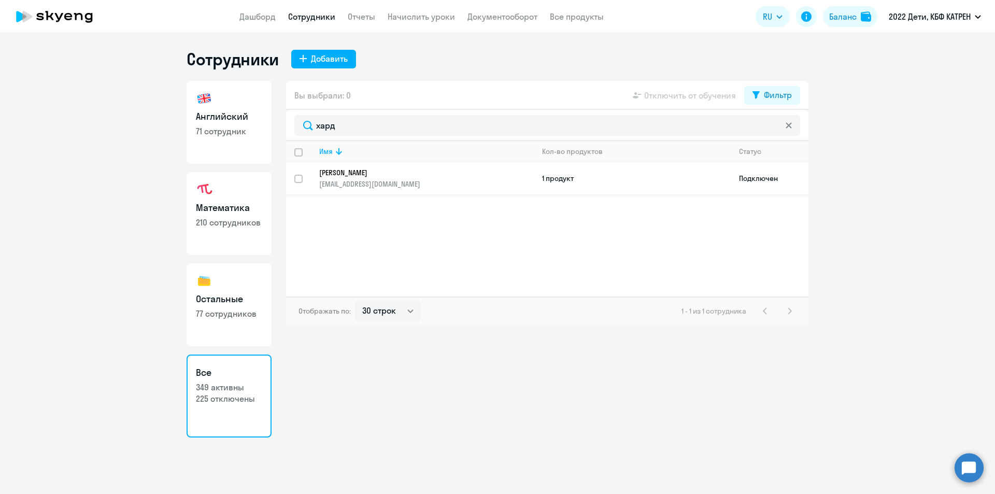
click at [372, 168] on p "[PERSON_NAME]" at bounding box center [419, 172] width 200 height 9
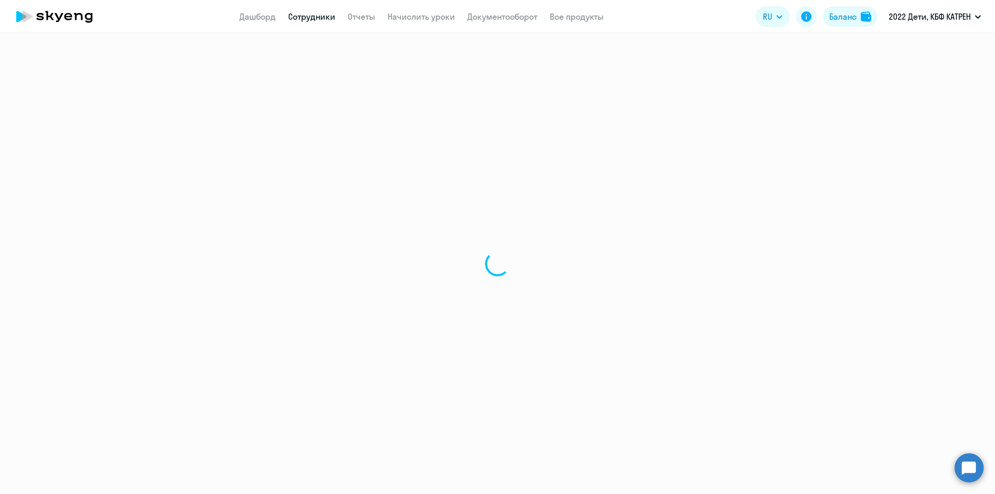
select select "others"
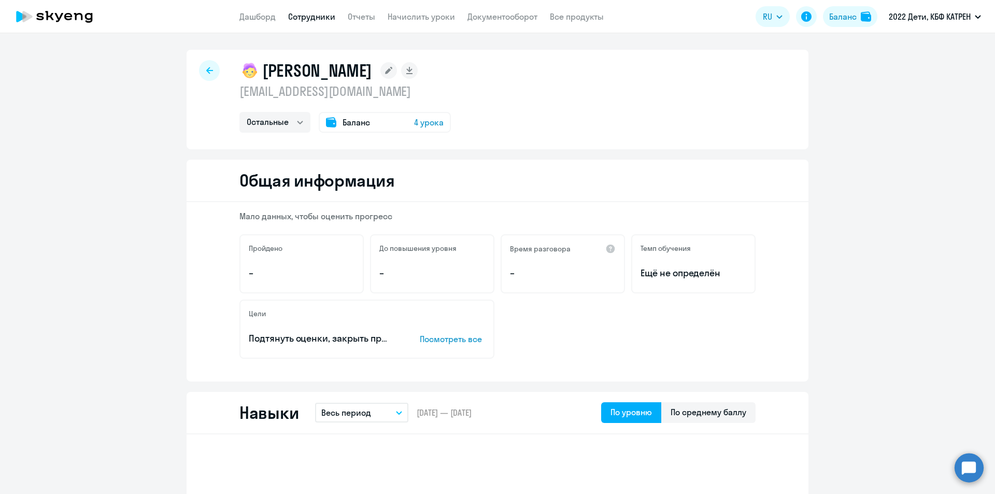
select select "30"
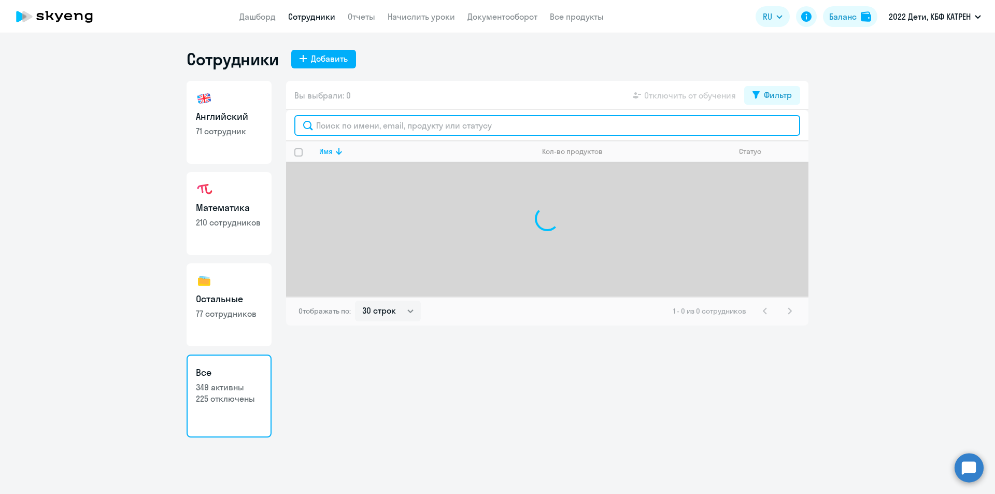
click at [369, 122] on input "text" at bounding box center [547, 125] width 506 height 21
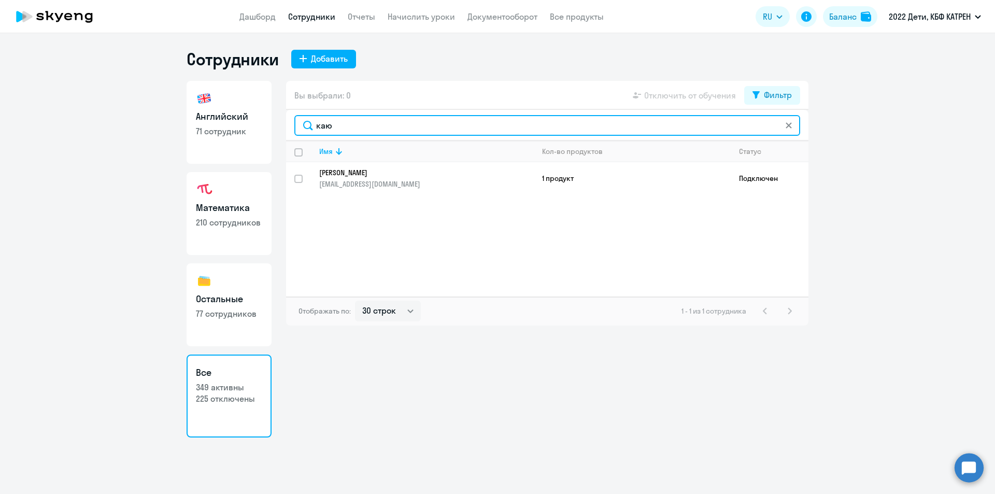
type input "каю"
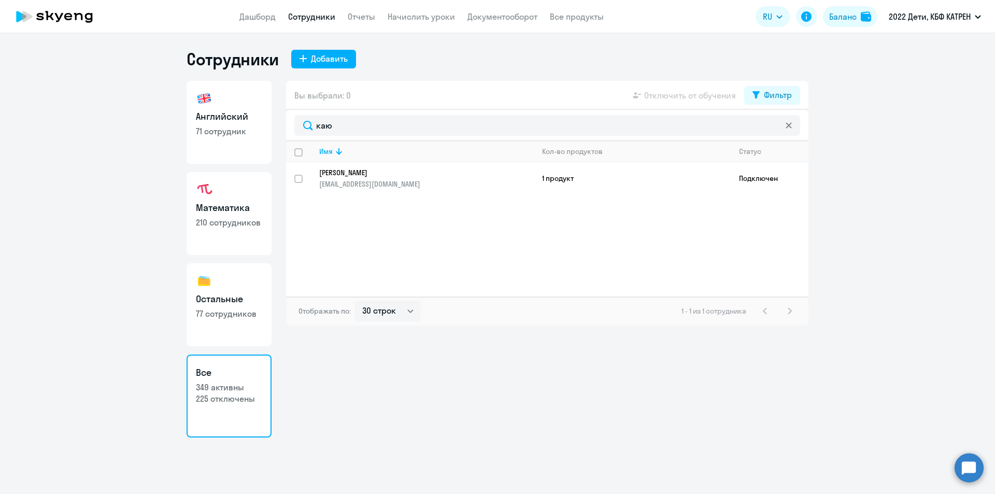
click at [372, 169] on p "[PERSON_NAME]" at bounding box center [419, 172] width 200 height 9
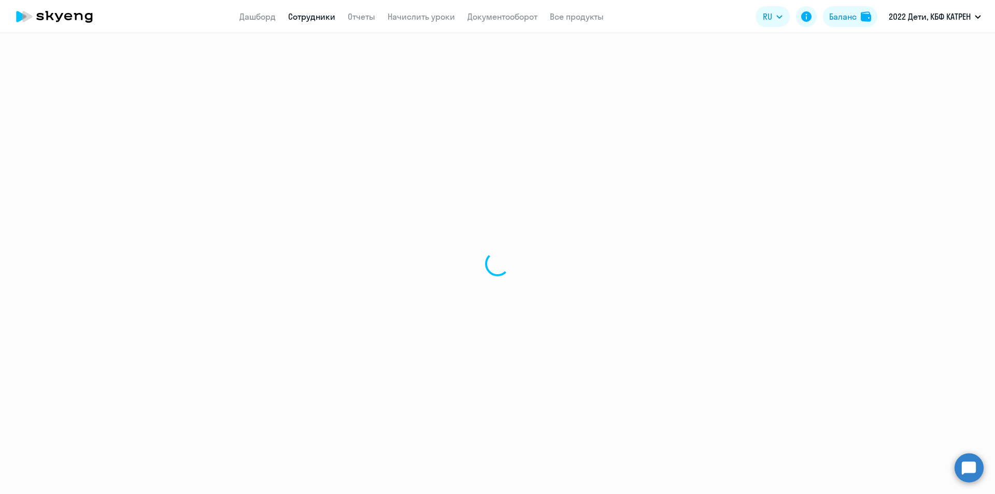
select select "math"
select select "30"
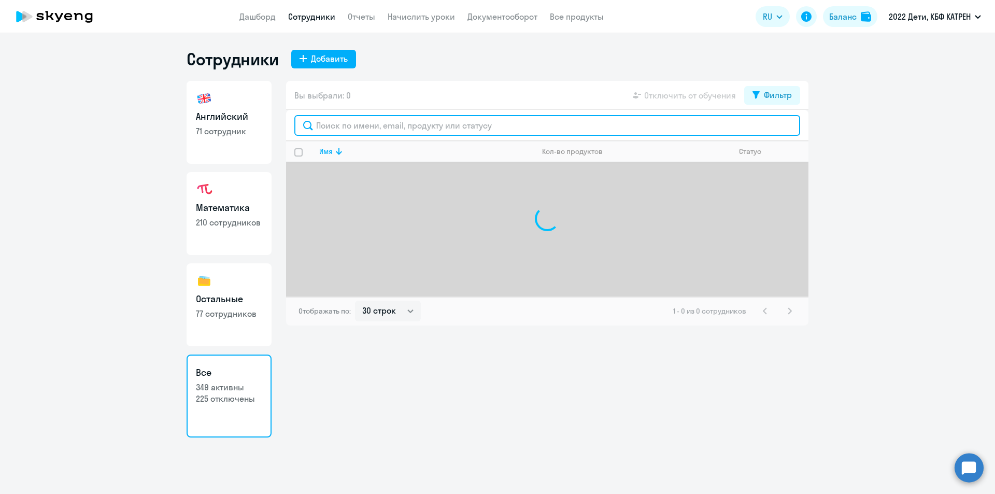
click at [341, 126] on input "text" at bounding box center [547, 125] width 506 height 21
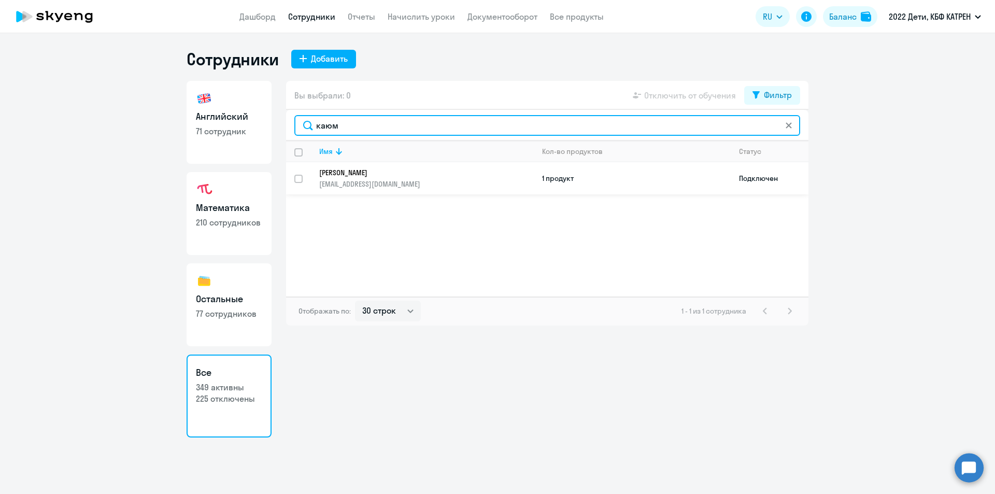
type input "каюм"
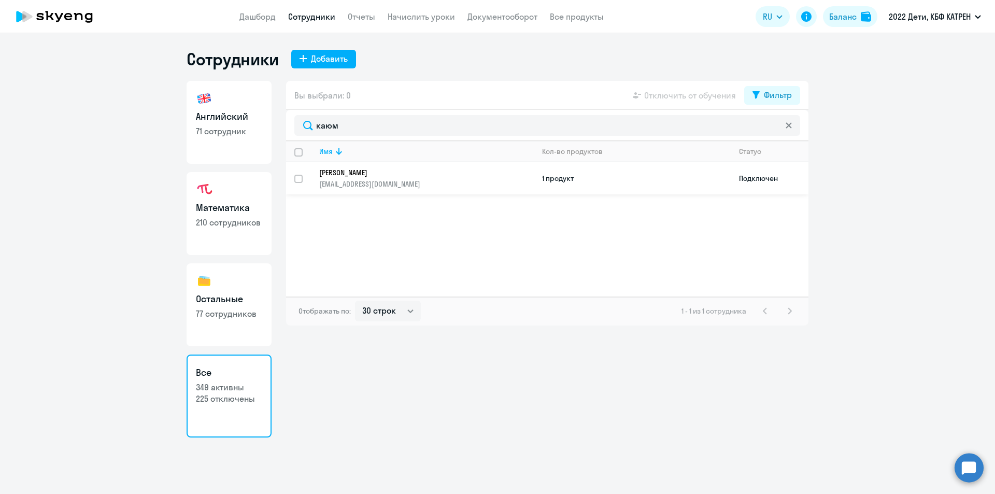
click at [358, 172] on p "[PERSON_NAME]" at bounding box center [419, 172] width 200 height 9
select select "math"
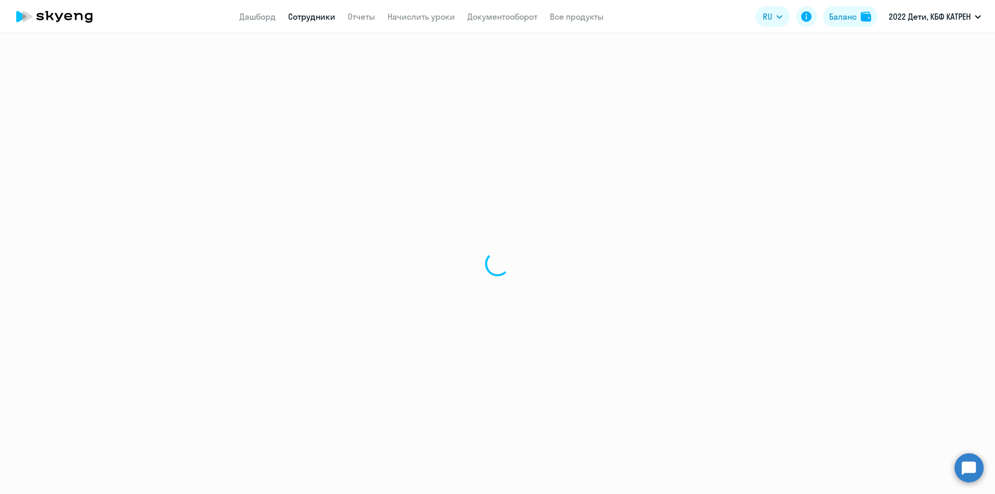
select select "30"
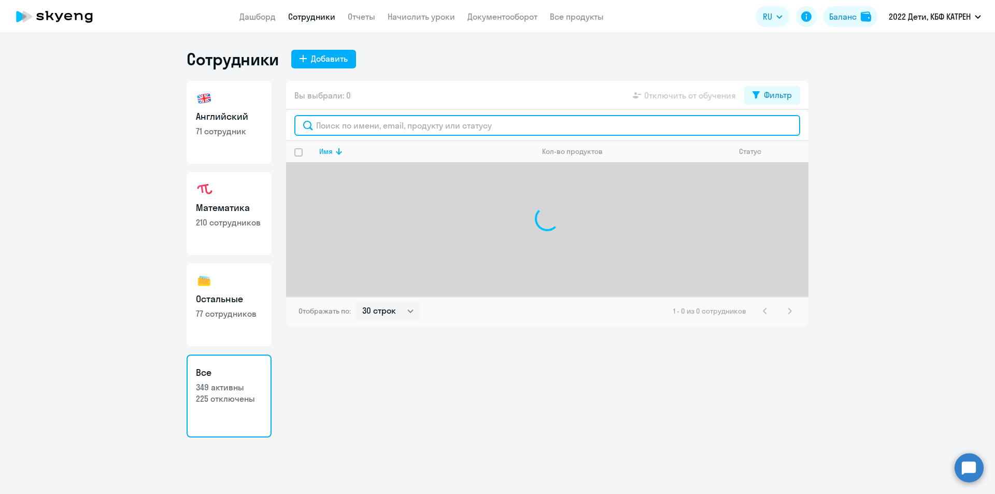
click at [338, 132] on input "text" at bounding box center [547, 125] width 506 height 21
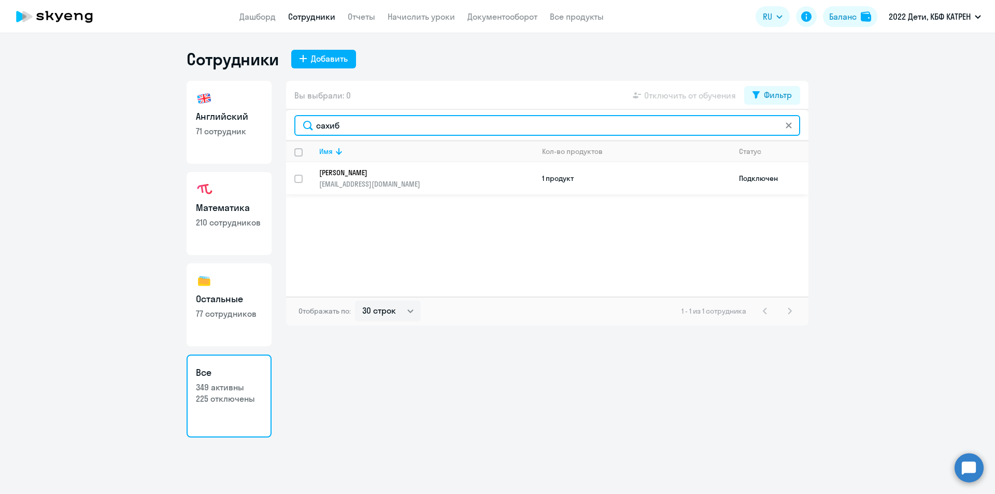
type input "сахиб"
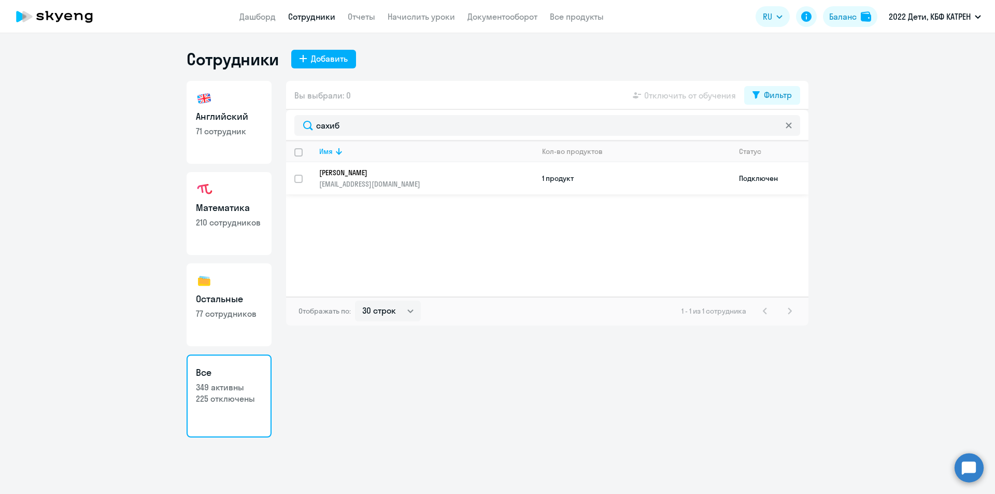
click at [369, 175] on p "[PERSON_NAME]" at bounding box center [419, 172] width 200 height 9
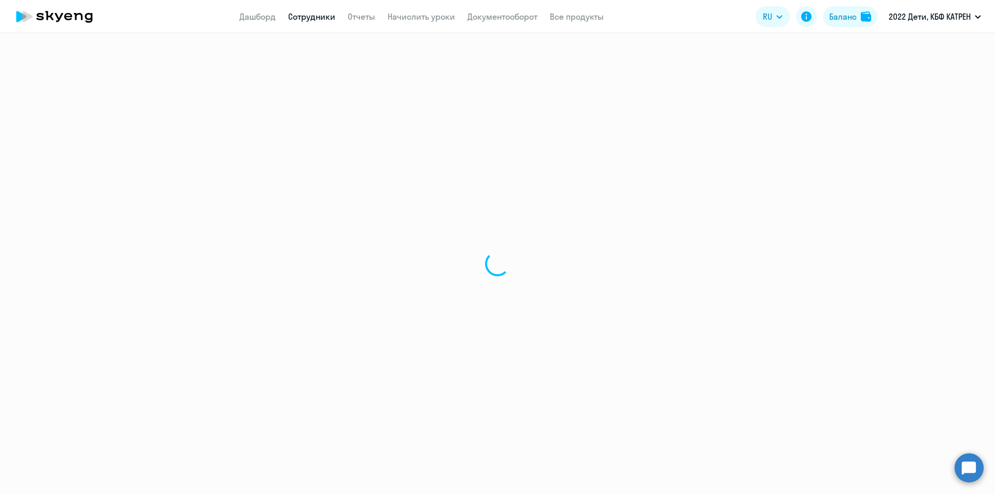
select select "english"
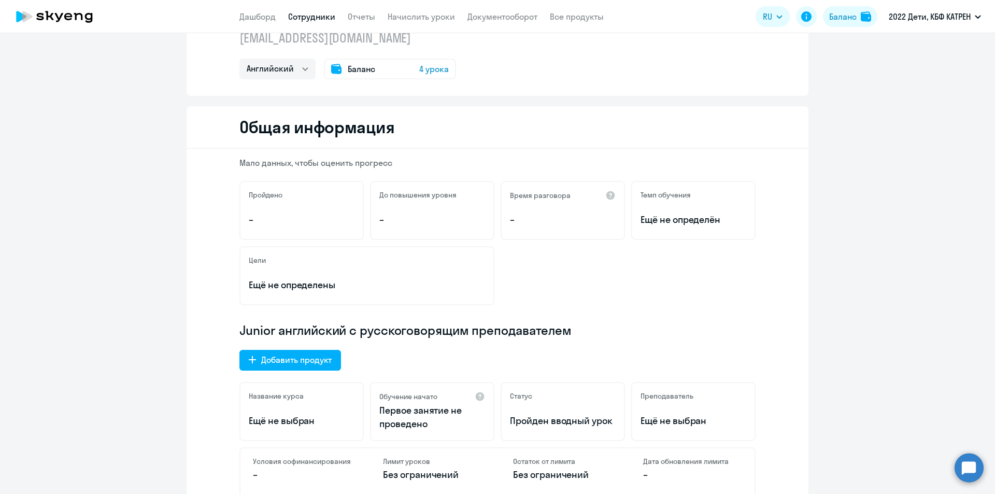
scroll to position [104, 0]
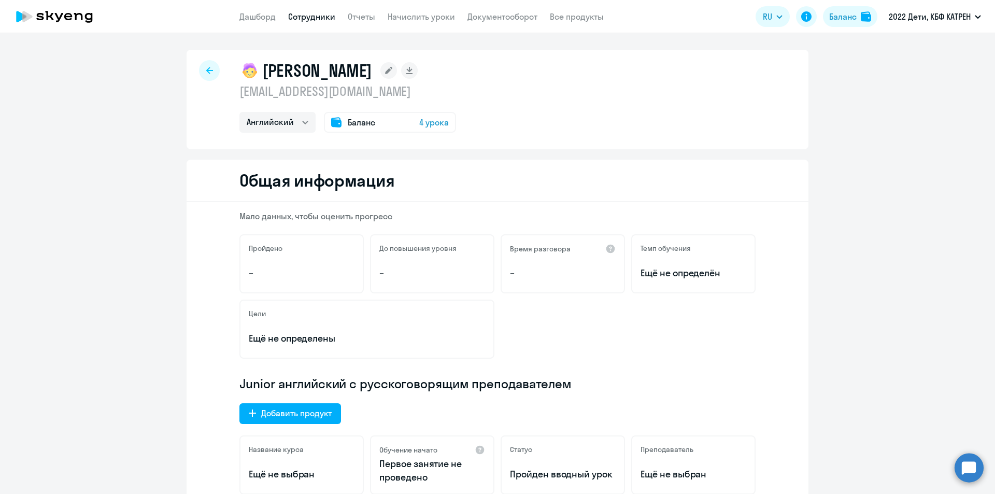
select select "30"
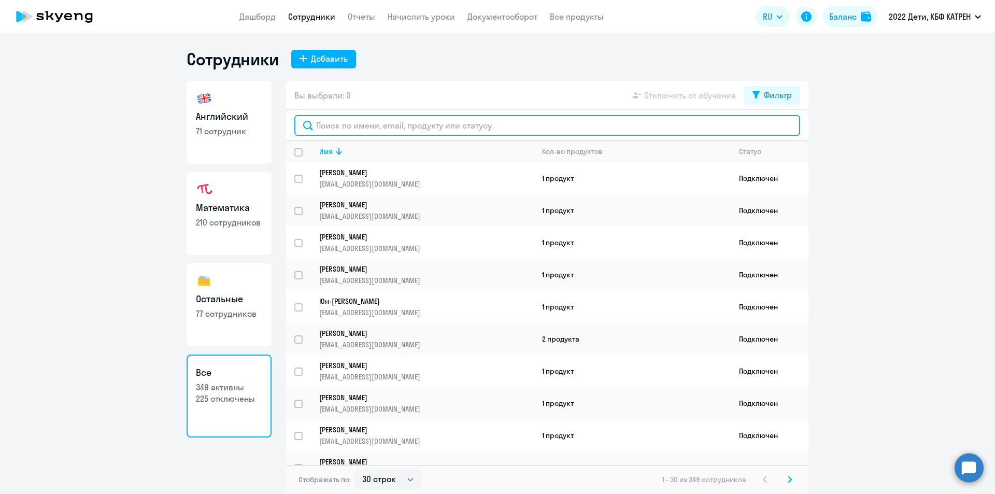
click at [355, 126] on input "text" at bounding box center [547, 125] width 506 height 21
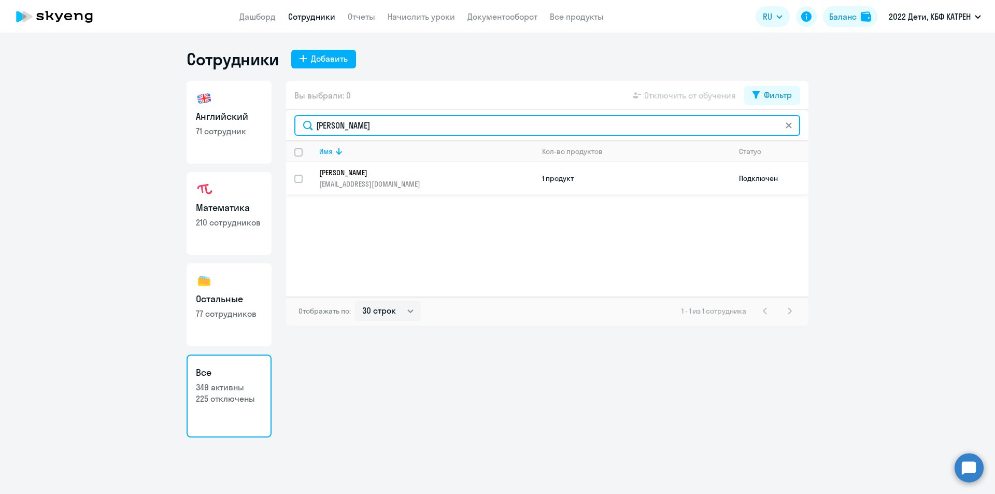
type input "[PERSON_NAME]"
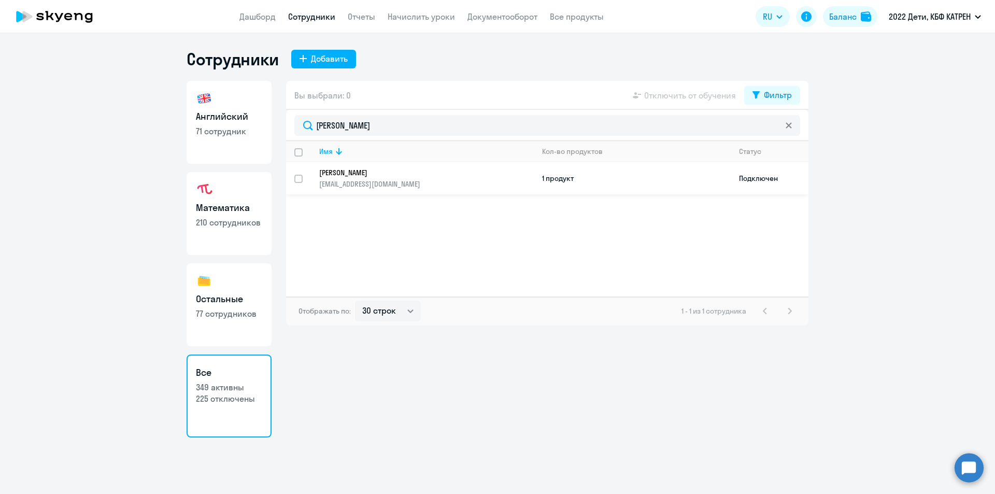
click at [354, 170] on p "[PERSON_NAME]" at bounding box center [419, 172] width 200 height 9
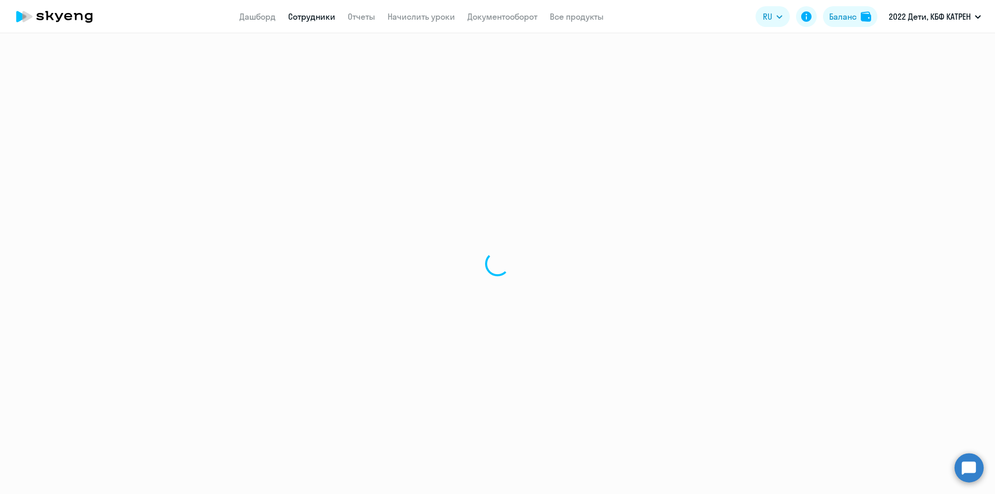
select select "others"
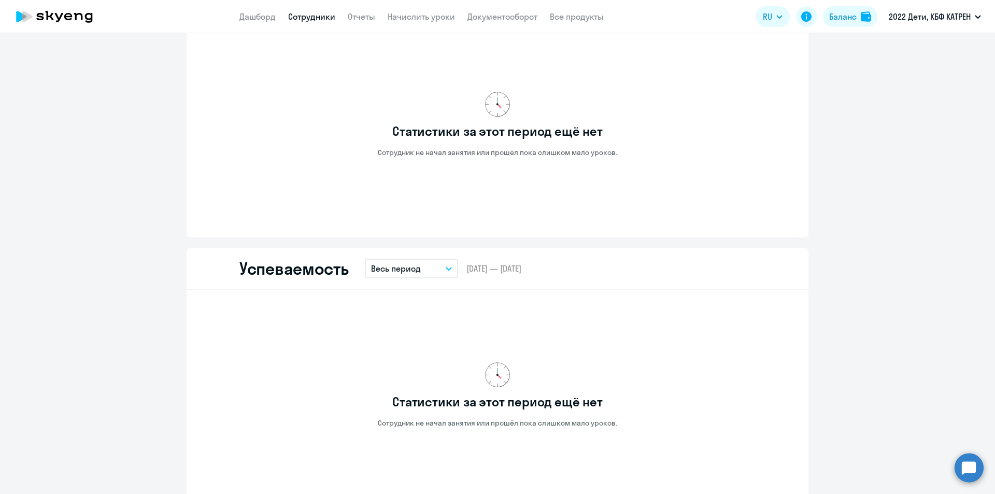
scroll to position [778, 0]
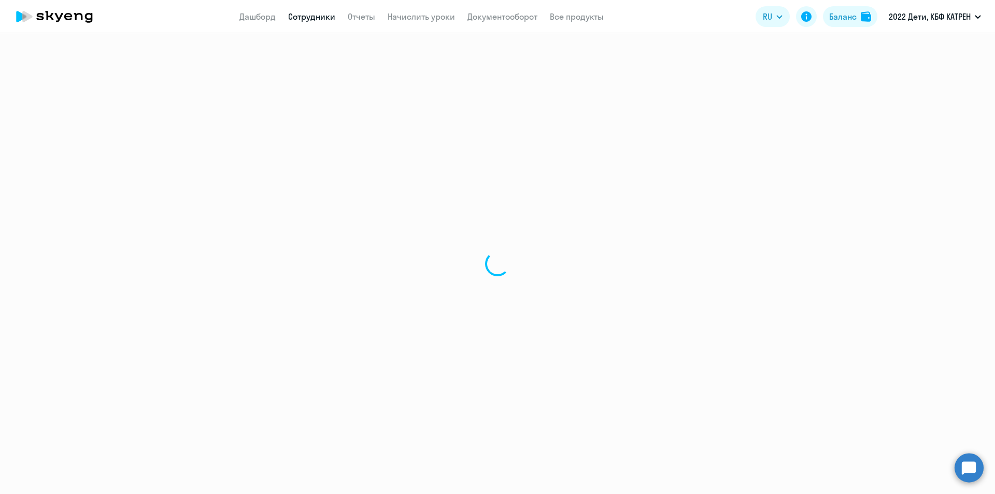
select select "30"
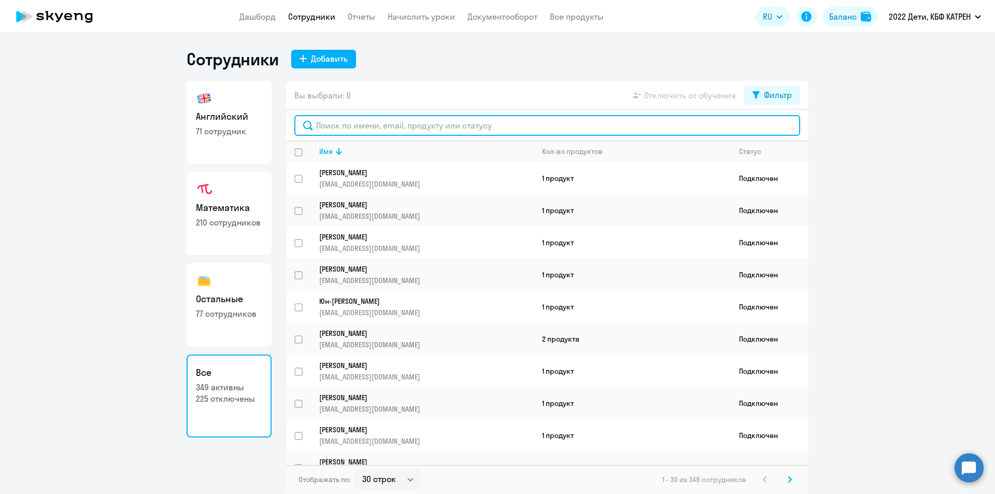
click at [347, 128] on input "text" at bounding box center [547, 125] width 506 height 21
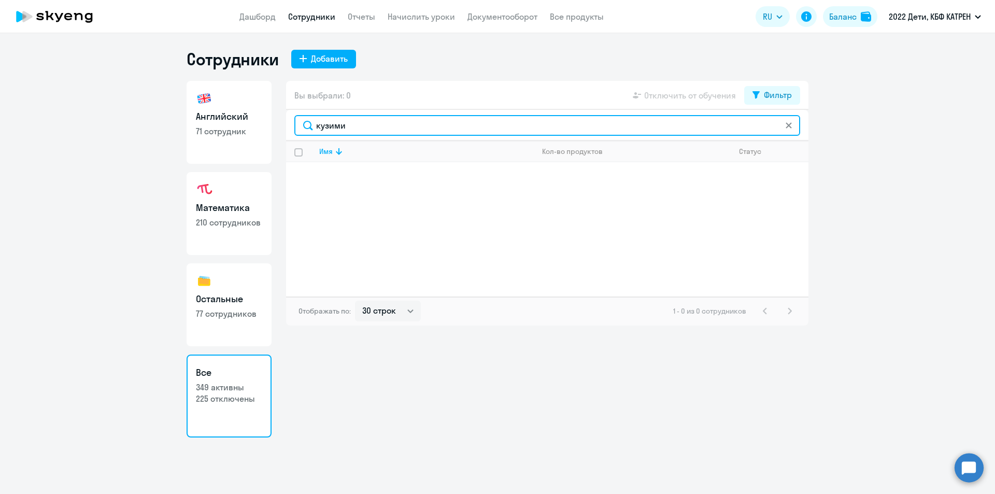
drag, startPoint x: 334, startPoint y: 132, endPoint x: 329, endPoint y: 127, distance: 6.6
click at [329, 127] on input "кузими" at bounding box center [547, 125] width 506 height 21
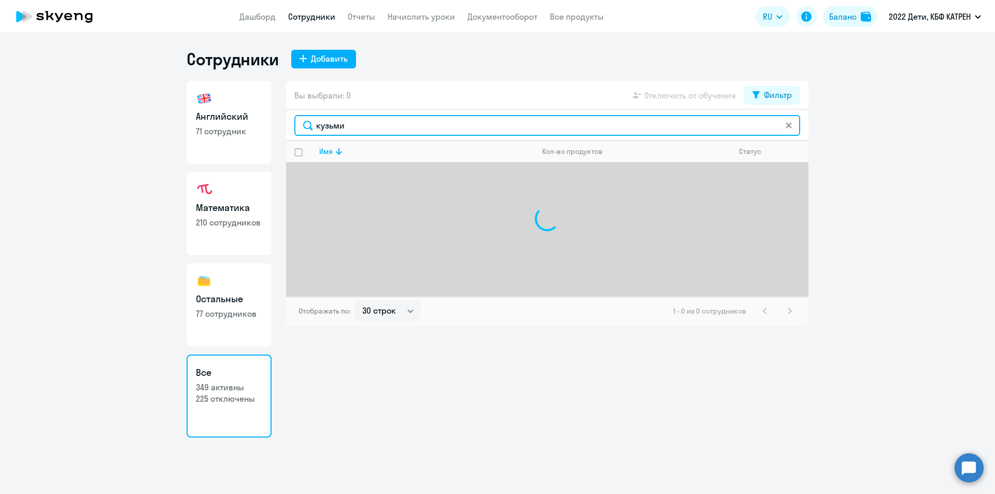
click at [361, 125] on input "кузьми" at bounding box center [547, 125] width 506 height 21
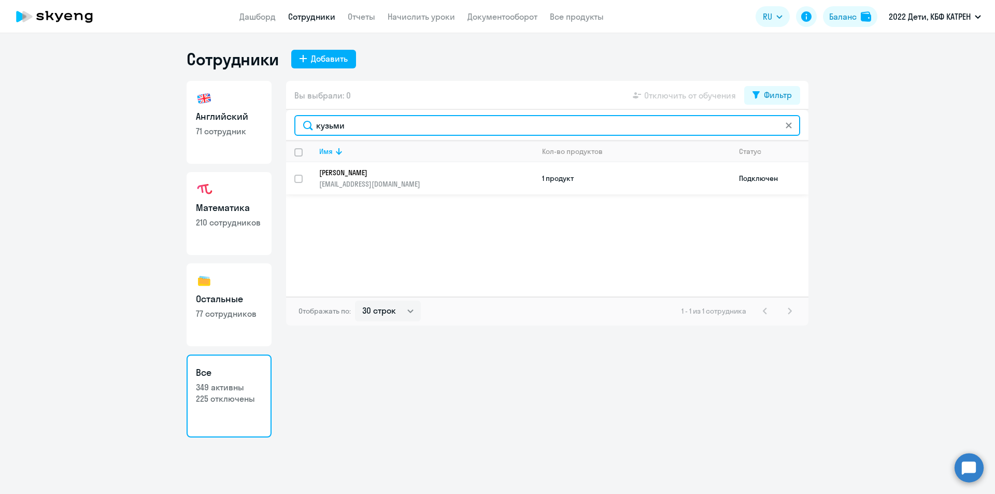
type input "кузьми"
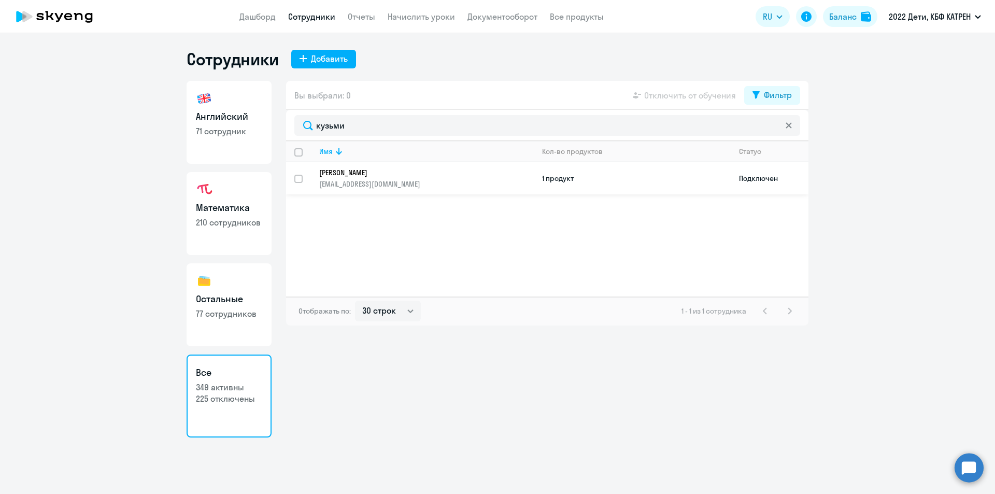
click at [368, 185] on p "[EMAIL_ADDRESS][DOMAIN_NAME]" at bounding box center [426, 183] width 214 height 9
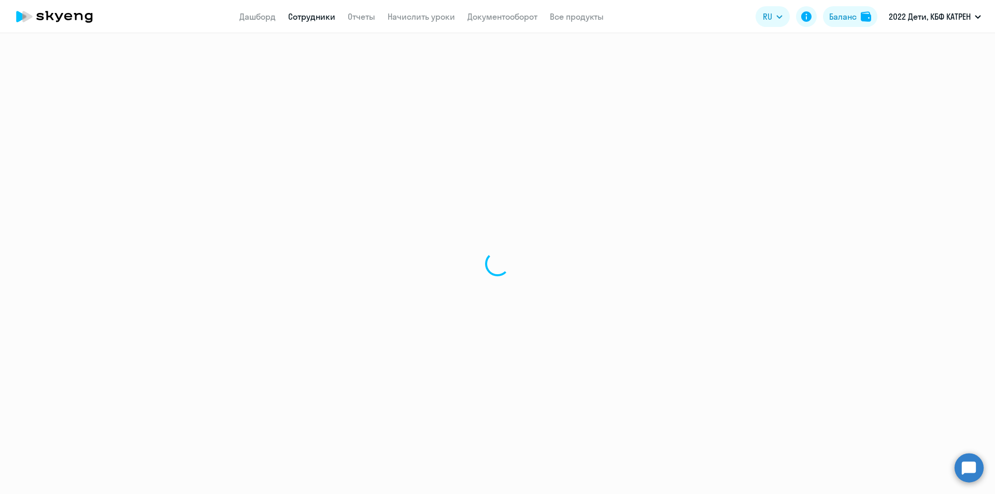
select select "english"
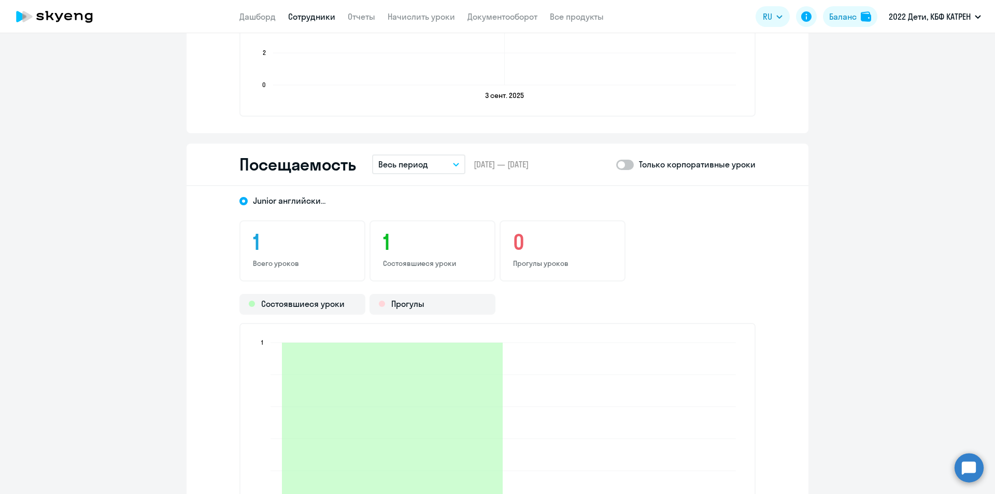
scroll to position [1141, 0]
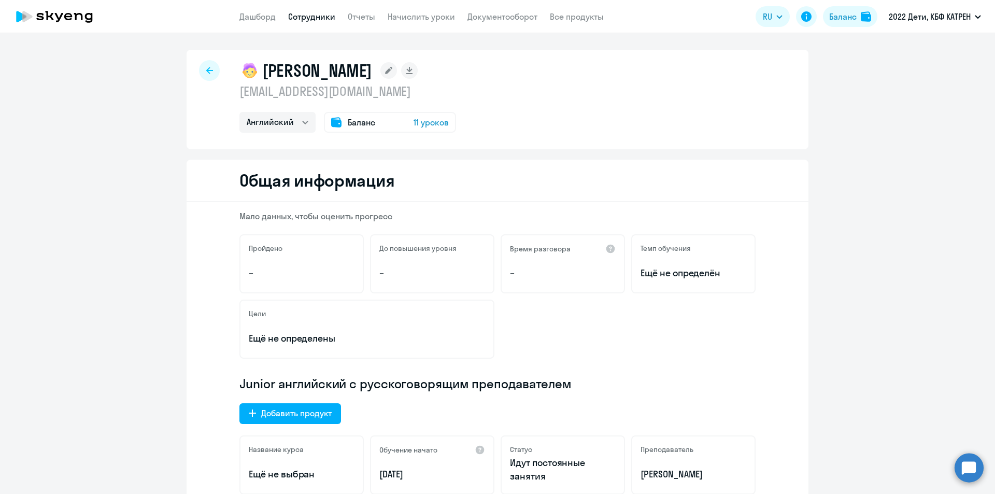
select select "30"
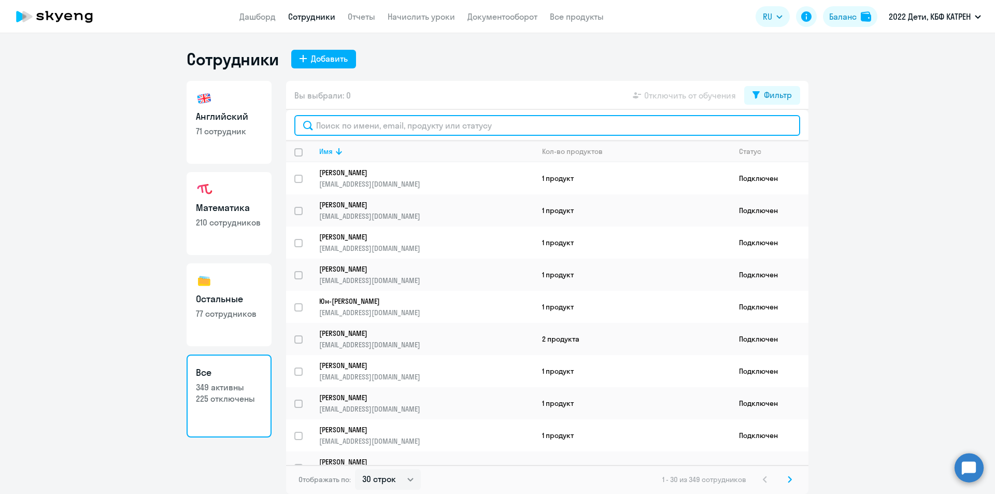
click at [364, 126] on input "text" at bounding box center [547, 125] width 506 height 21
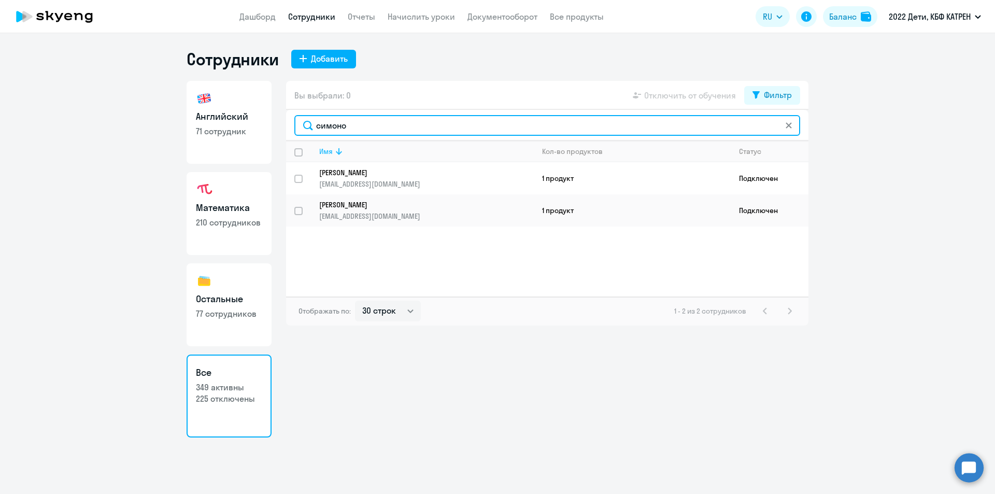
type input "симоно"
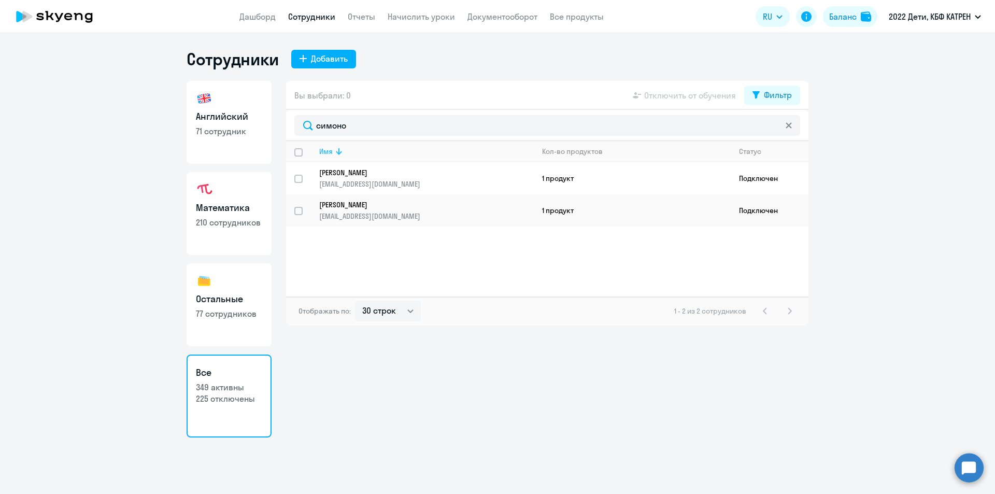
click at [341, 162] on th "Имя" at bounding box center [422, 151] width 223 height 21
click at [377, 174] on p "[PERSON_NAME]" at bounding box center [419, 172] width 200 height 9
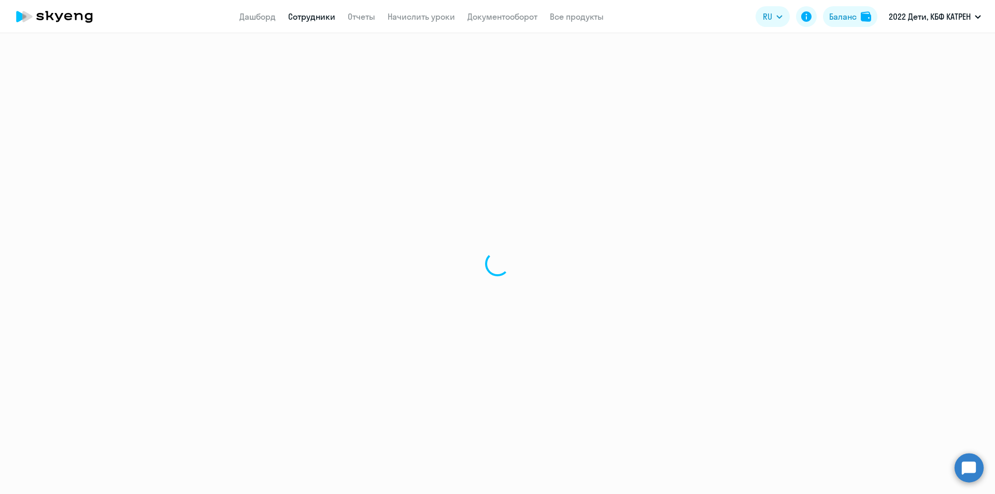
select select "english"
select select "30"
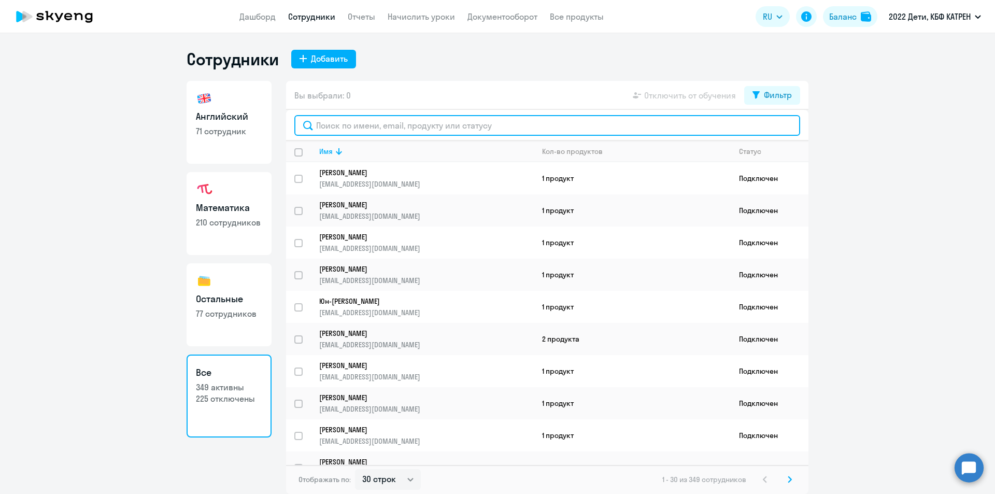
click at [349, 123] on input "text" at bounding box center [547, 125] width 506 height 21
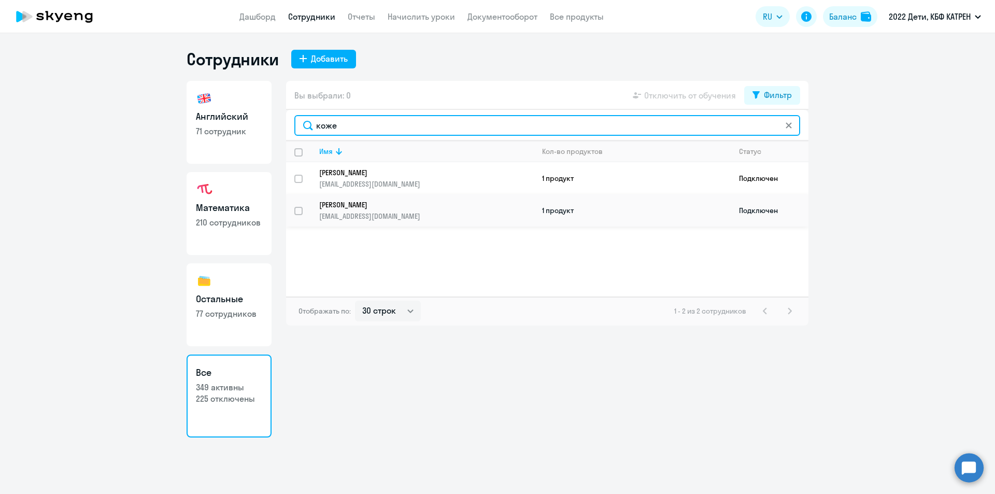
type input "коже"
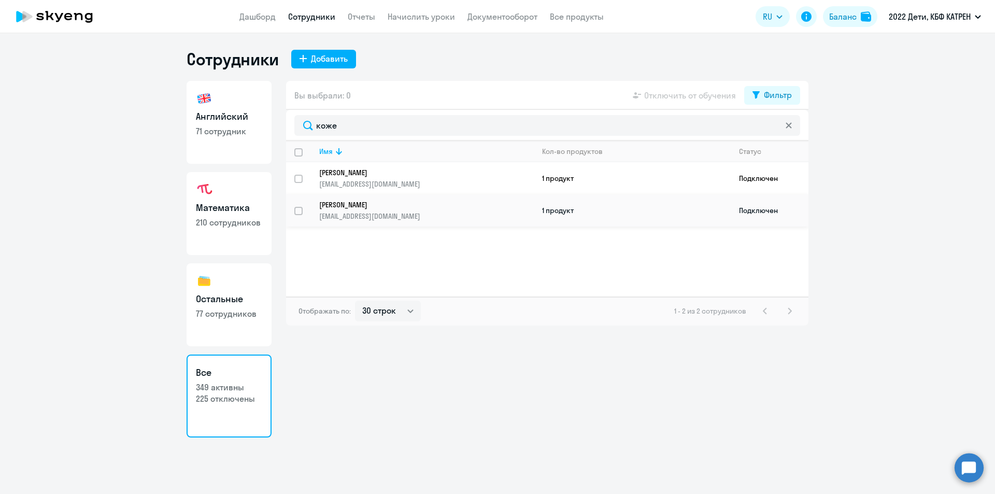
click at [365, 206] on p "[PERSON_NAME]" at bounding box center [419, 204] width 200 height 9
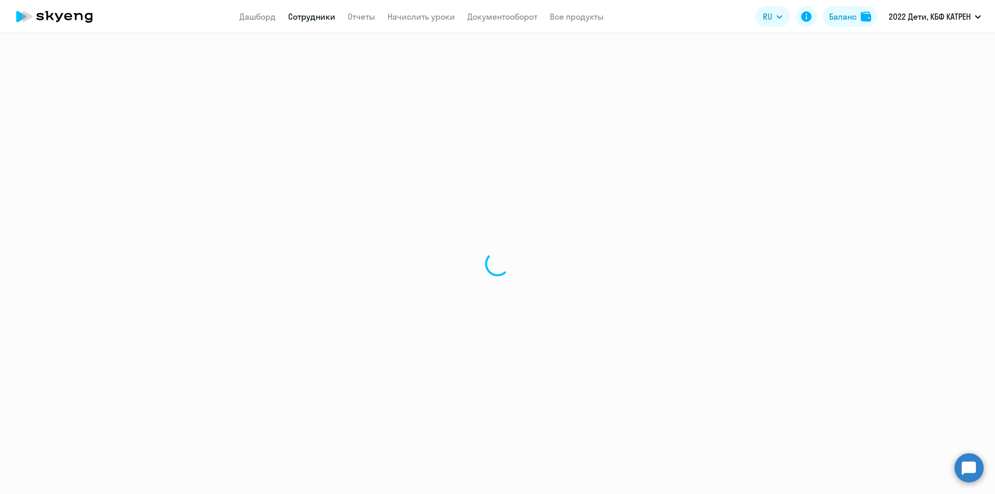
select select "math"
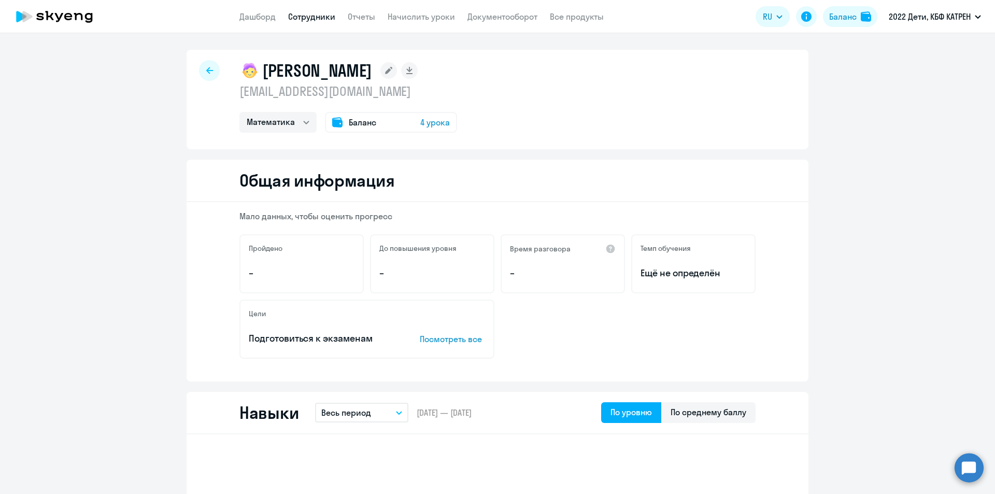
select select "30"
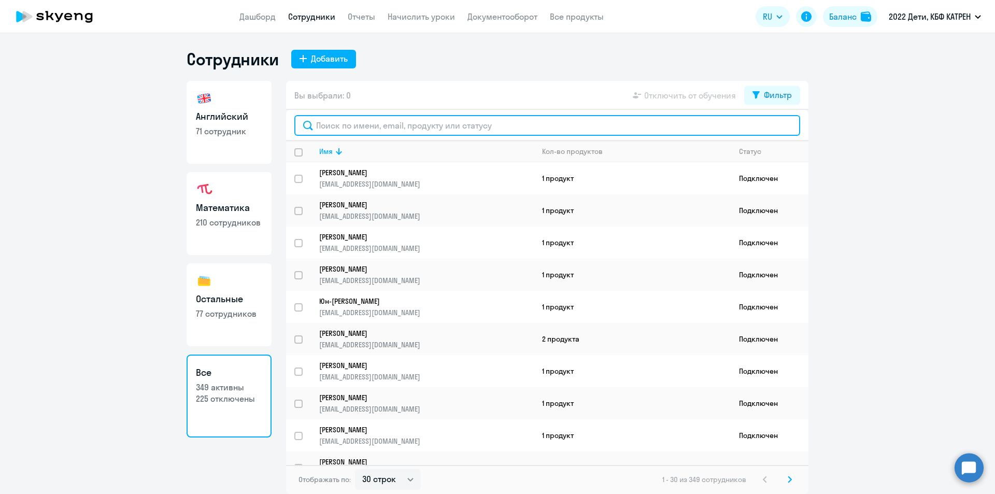
click at [329, 130] on input "text" at bounding box center [547, 125] width 506 height 21
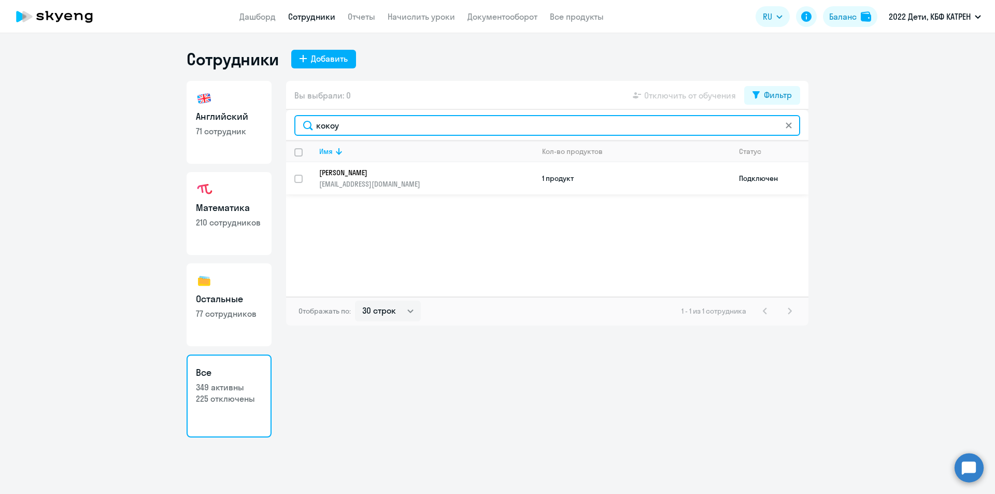
type input "кокоу"
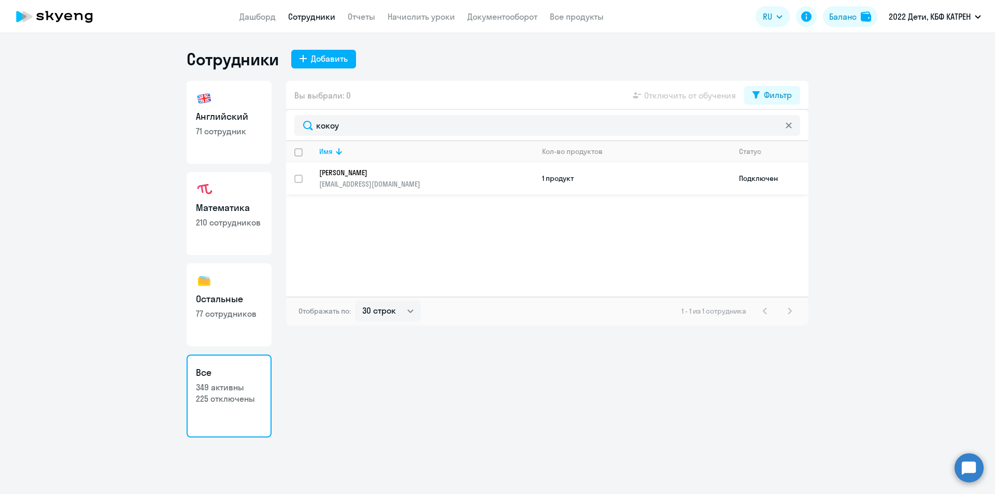
click at [371, 181] on p "[EMAIL_ADDRESS][DOMAIN_NAME]" at bounding box center [426, 183] width 214 height 9
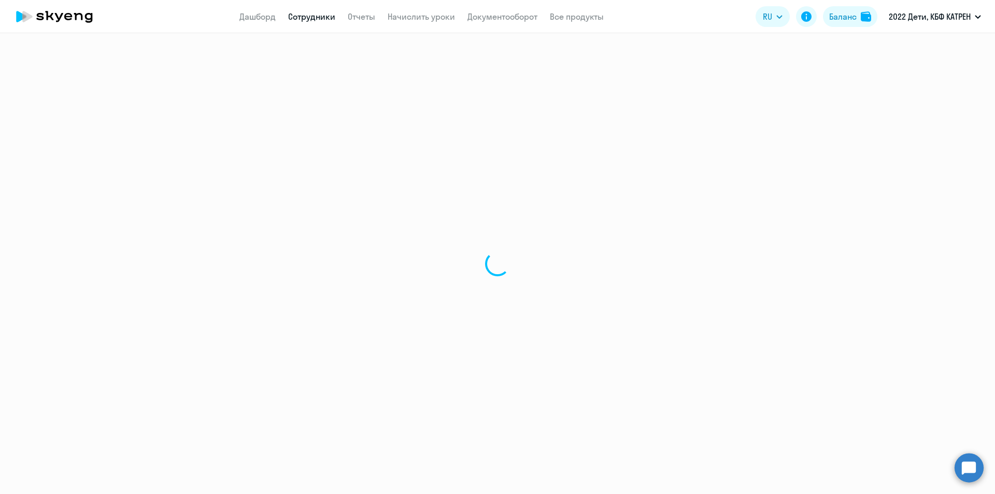
select select "math"
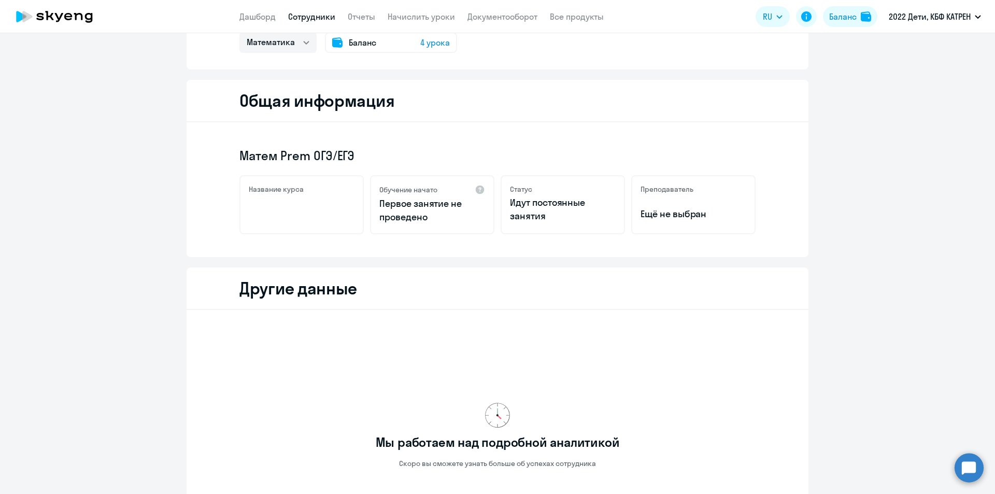
scroll to position [231, 0]
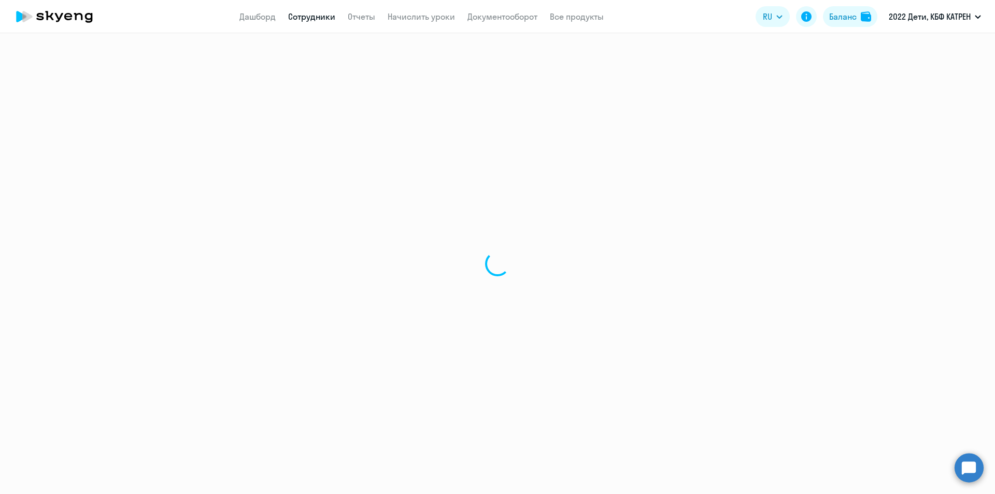
select select "30"
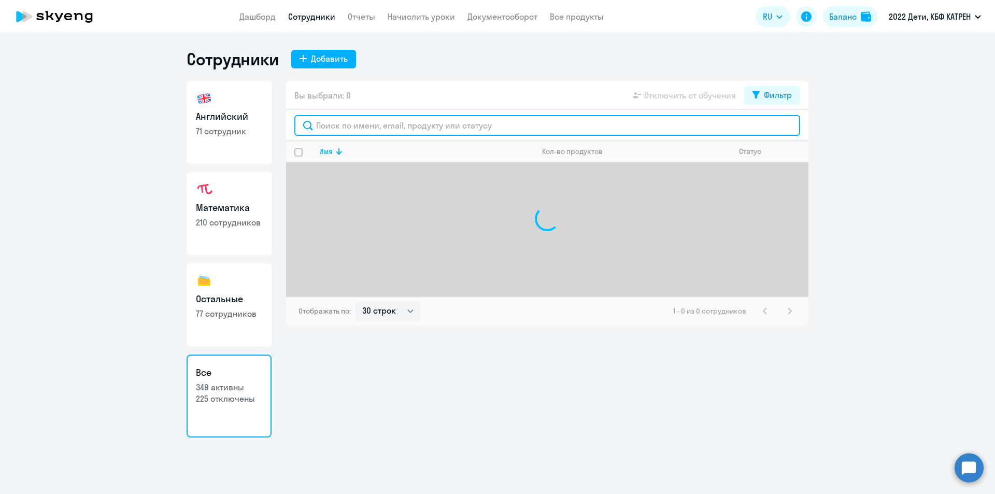
click at [364, 128] on input "text" at bounding box center [547, 125] width 506 height 21
type input "[PERSON_NAME]"
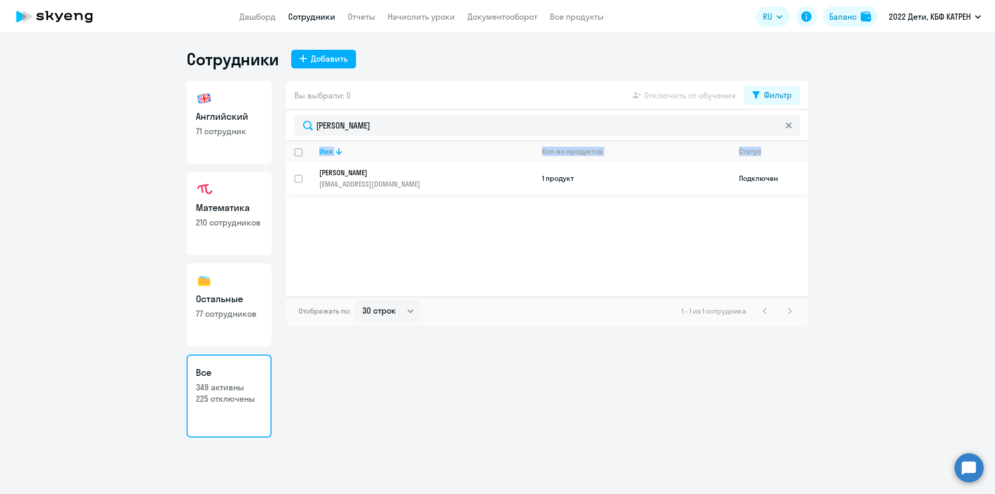
click at [362, 173] on p "[PERSON_NAME]" at bounding box center [419, 172] width 200 height 9
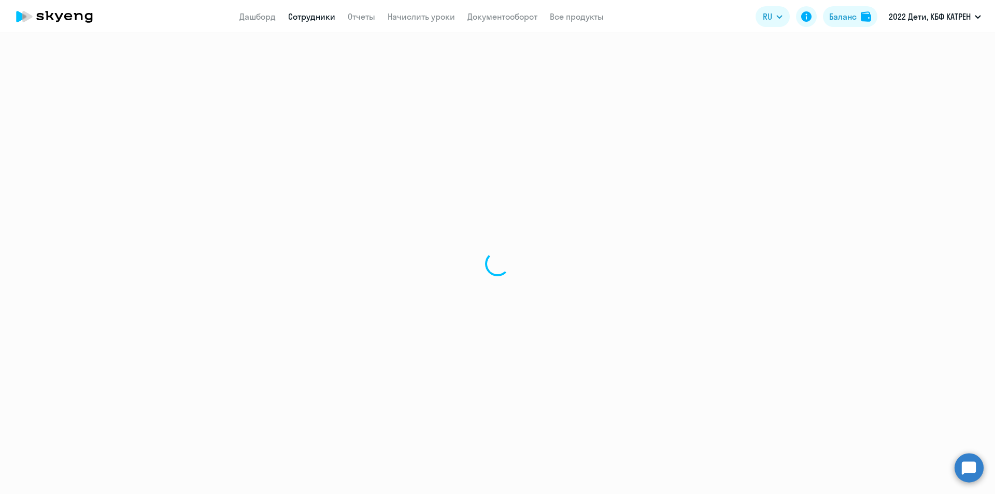
select select "english"
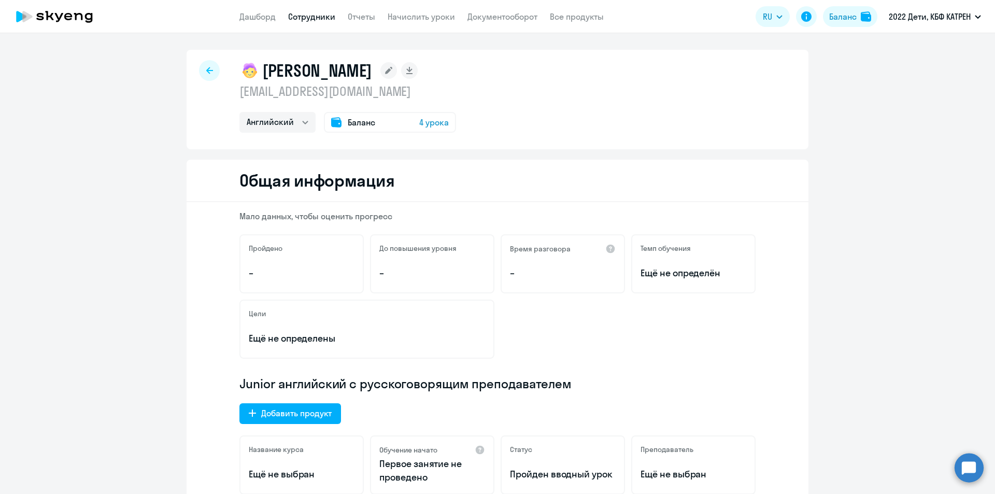
select select "30"
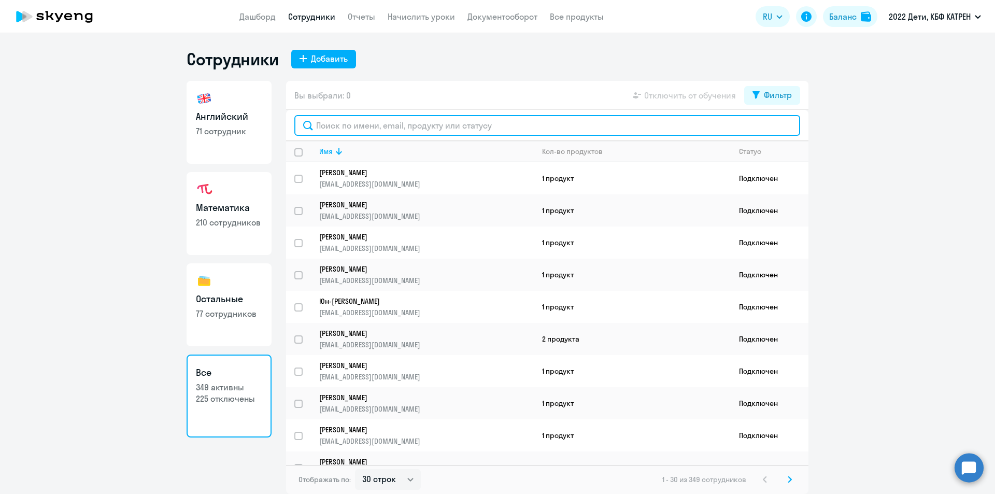
click at [333, 129] on input "text" at bounding box center [547, 125] width 506 height 21
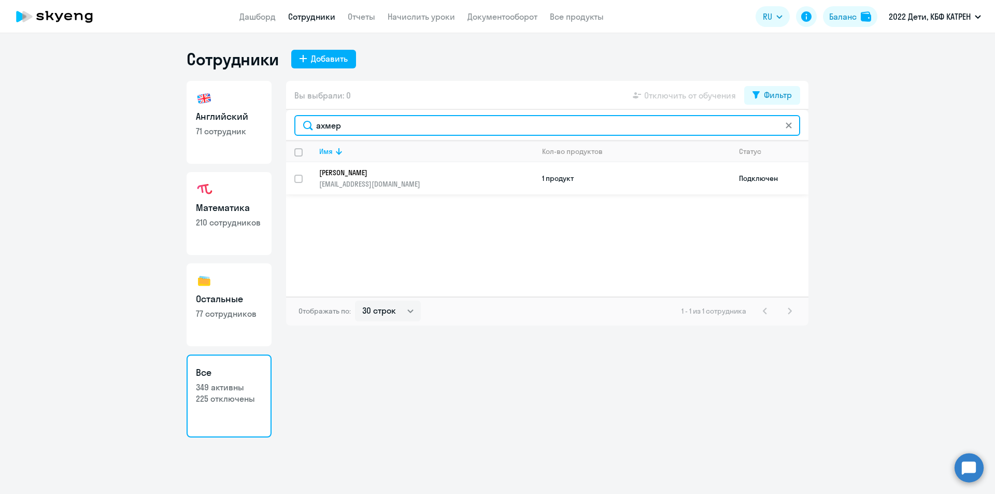
type input "ахмер"
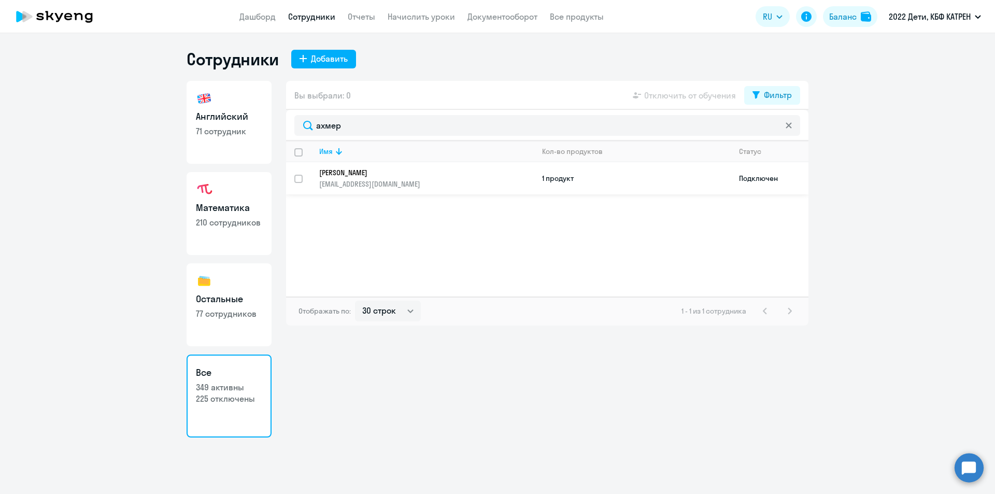
click at [362, 175] on p "[PERSON_NAME]" at bounding box center [419, 172] width 200 height 9
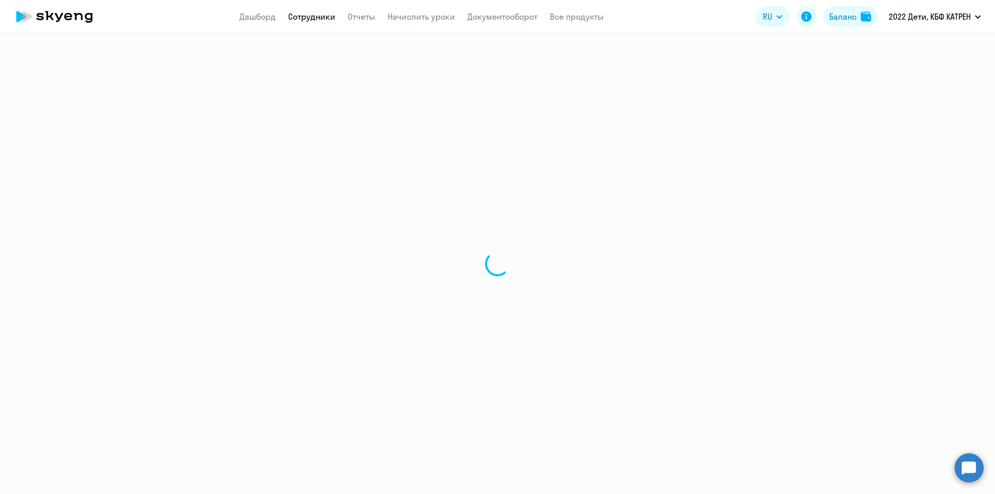
select select "others"
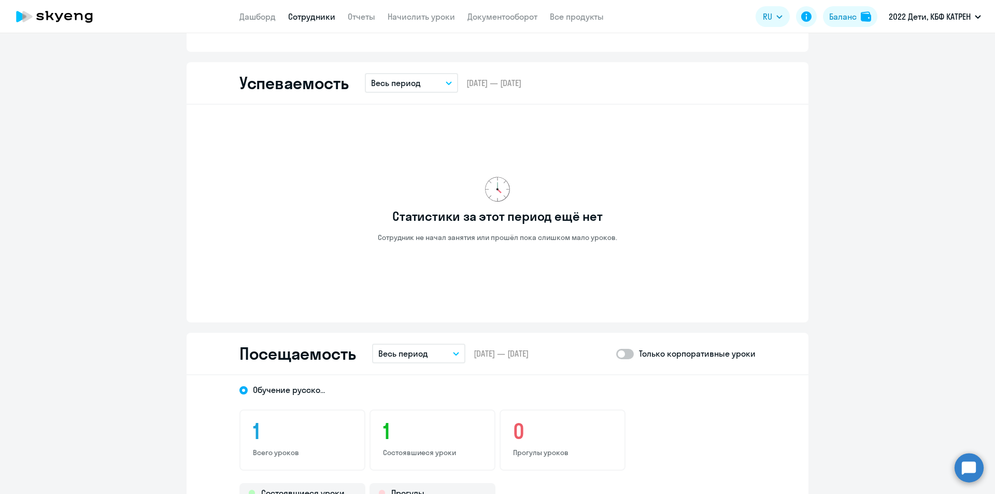
scroll to position [778, 0]
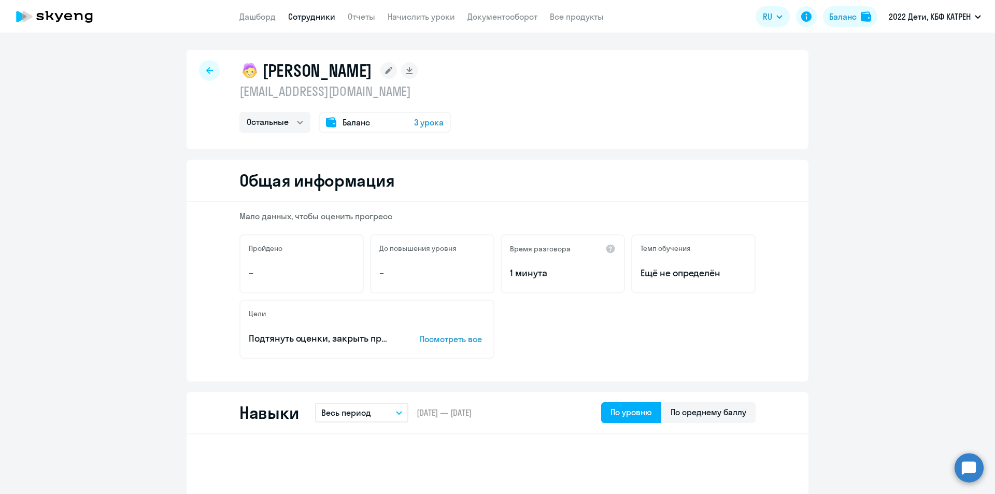
select select "30"
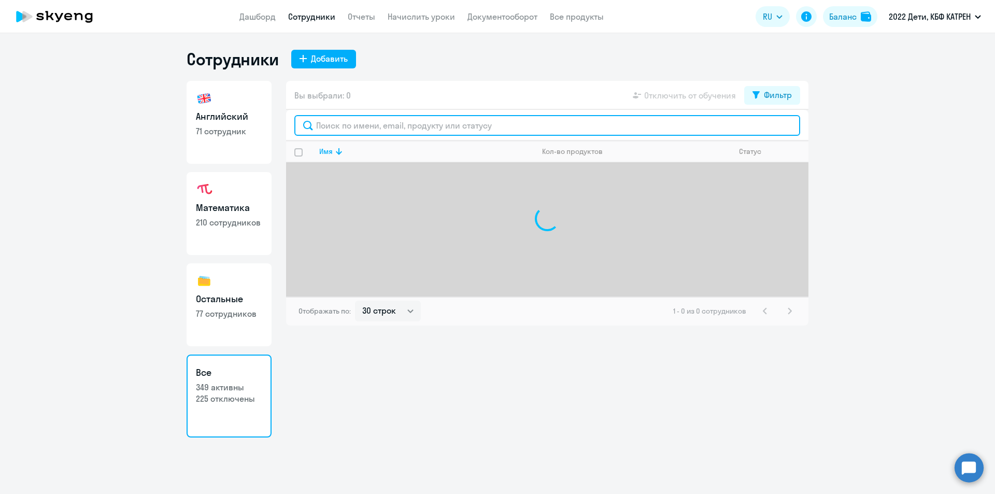
click at [409, 123] on input "text" at bounding box center [547, 125] width 506 height 21
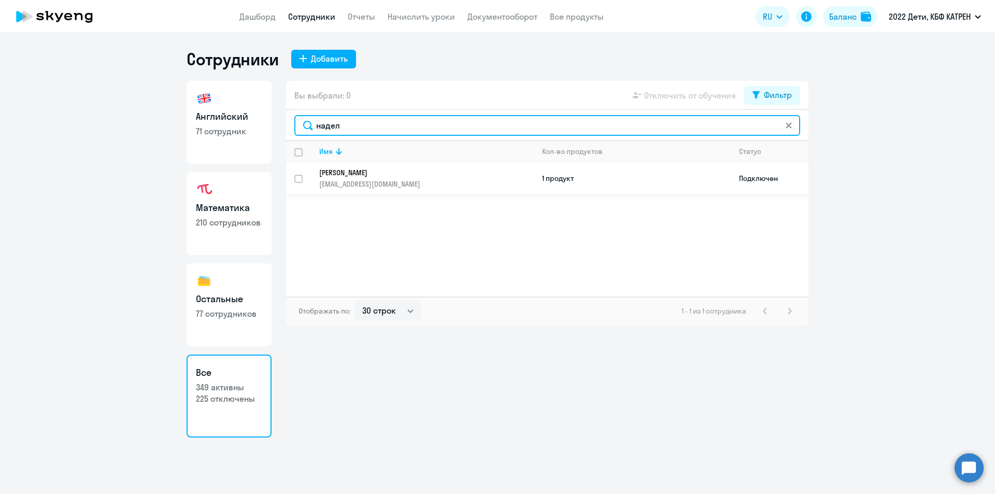
type input "надел"
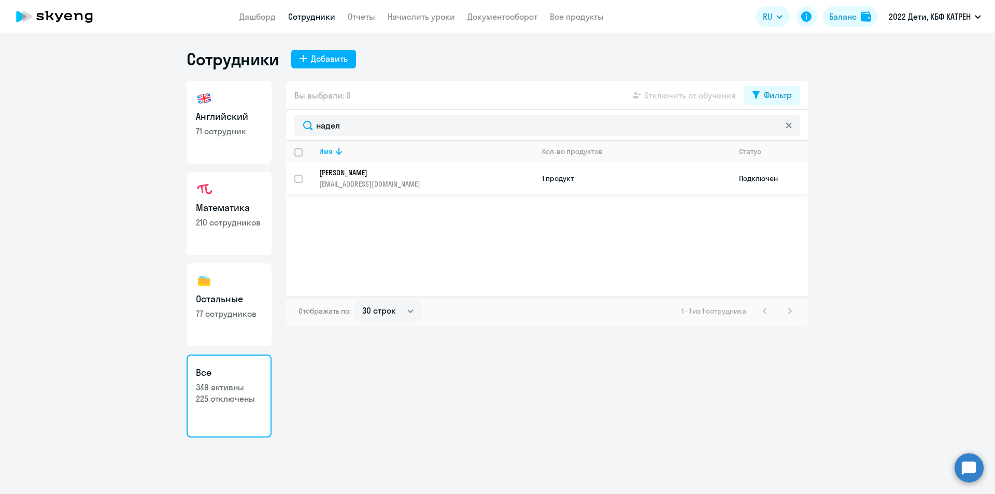
click at [377, 168] on p "[PERSON_NAME]" at bounding box center [419, 172] width 200 height 9
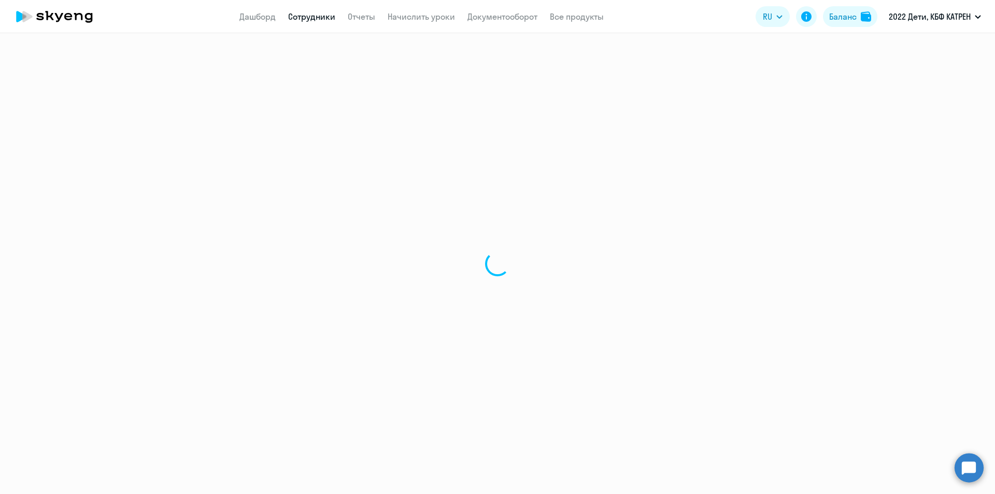
select select "math"
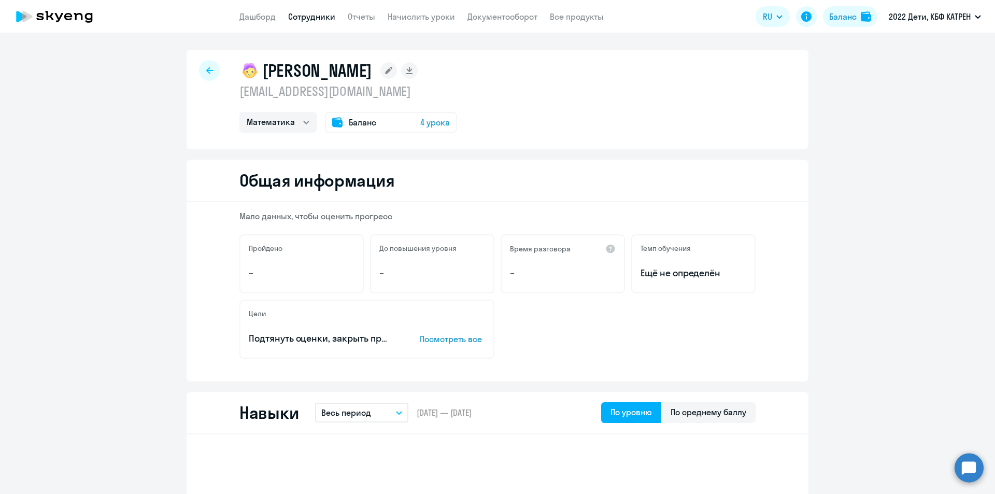
select select "30"
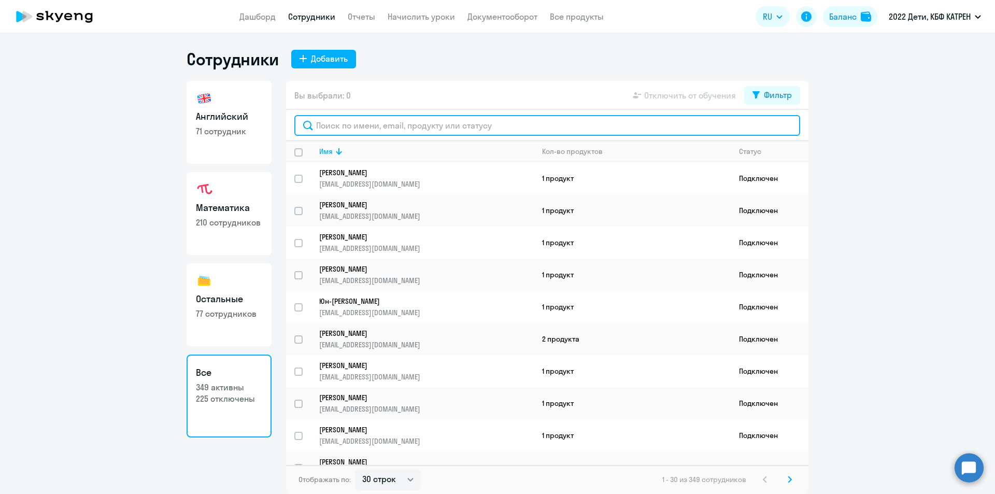
click at [342, 130] on input "text" at bounding box center [547, 125] width 506 height 21
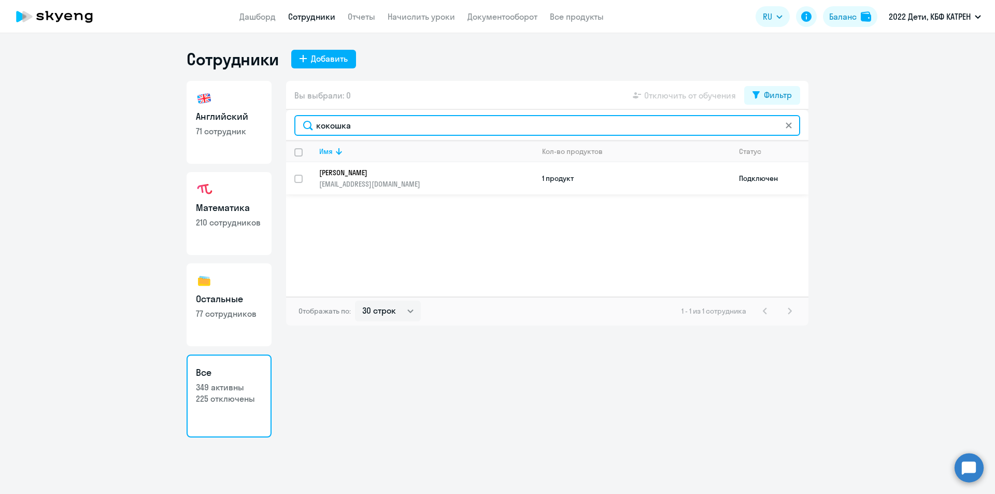
type input "кокошка"
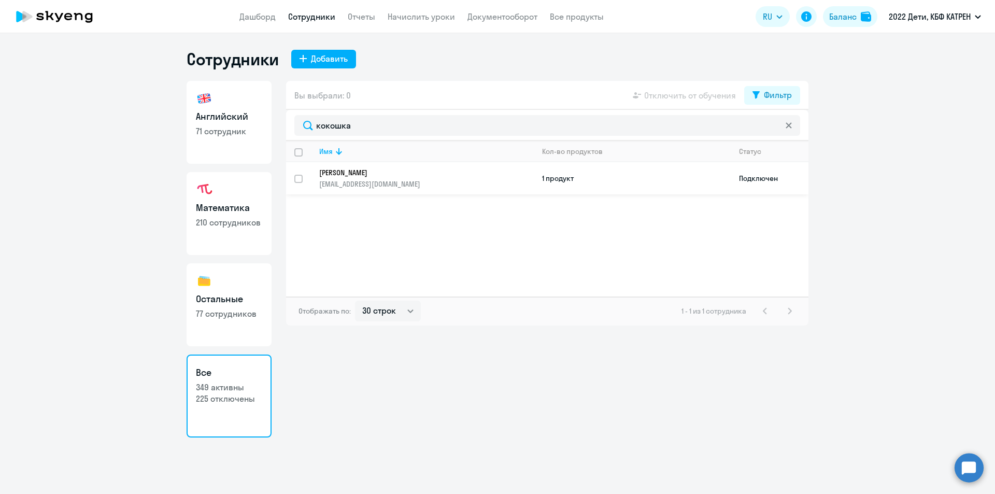
click at [373, 177] on p "[PERSON_NAME]" at bounding box center [419, 172] width 200 height 9
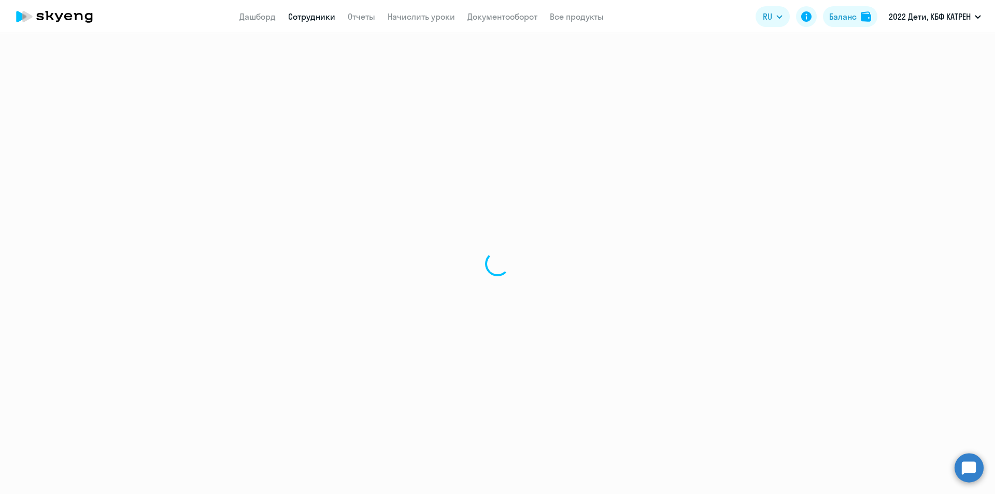
select select "english"
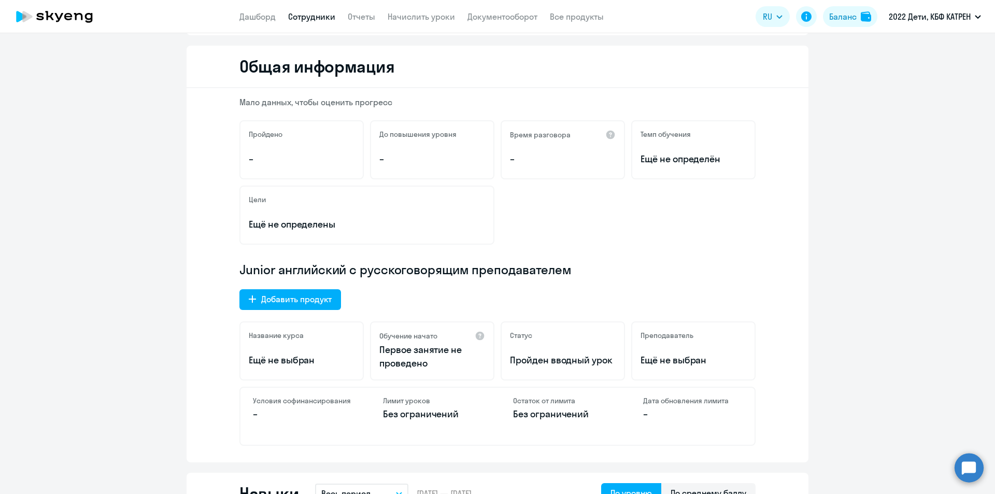
scroll to position [207, 0]
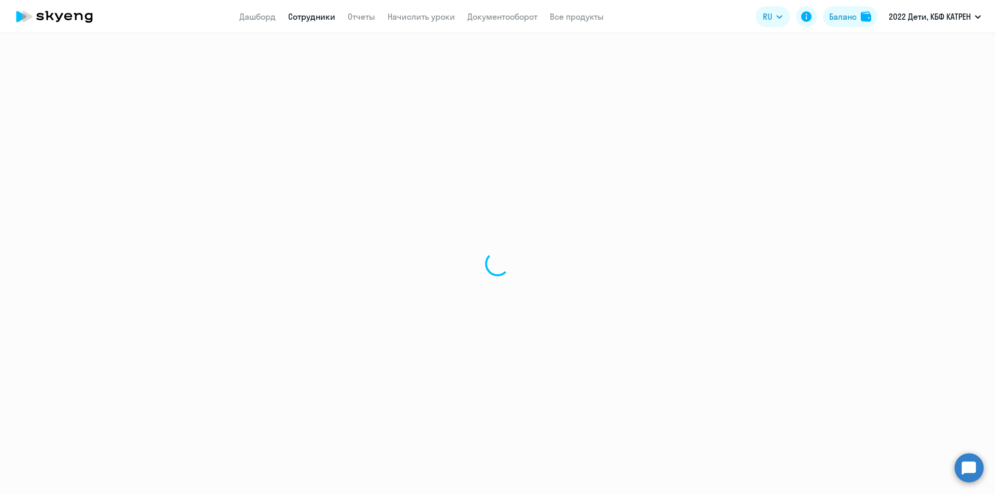
select select "30"
